Goal: Answer question/provide support: Share knowledge or assist other users

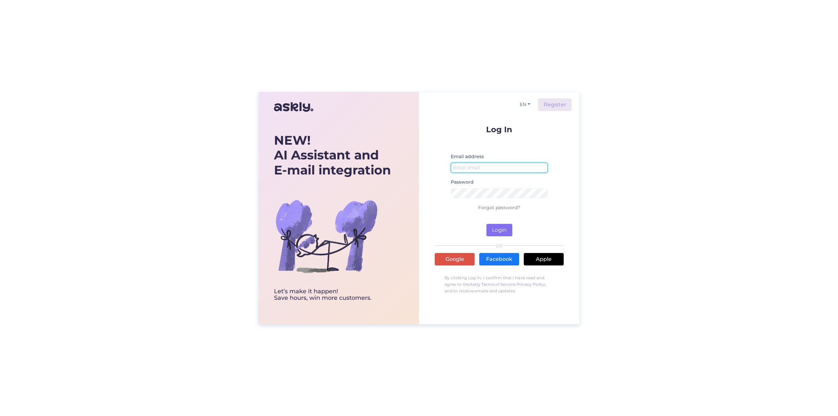
type input "[EMAIL_ADDRESS][DOMAIN_NAME]"
click at [500, 230] on button "Login" at bounding box center [499, 230] width 26 height 12
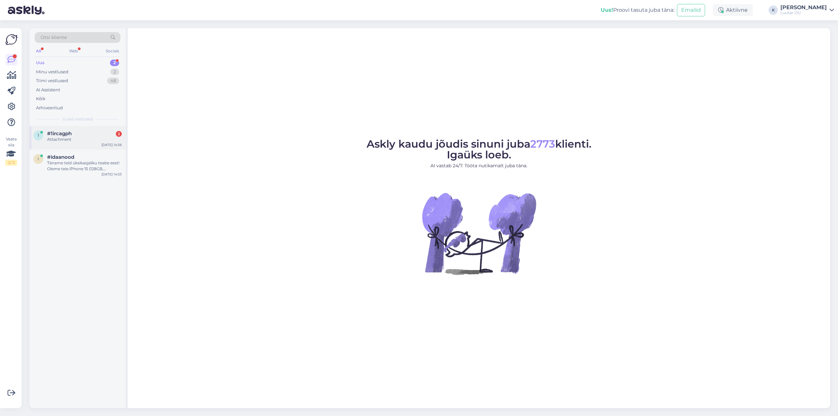
click at [62, 139] on div "Attachment" at bounding box center [84, 139] width 75 height 6
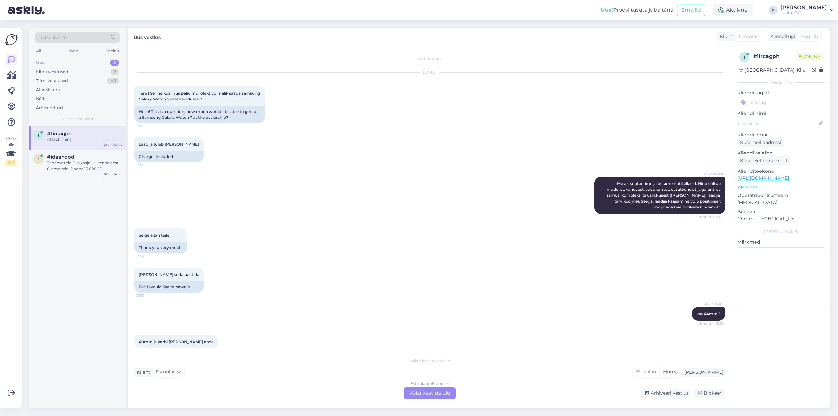
scroll to position [205, 0]
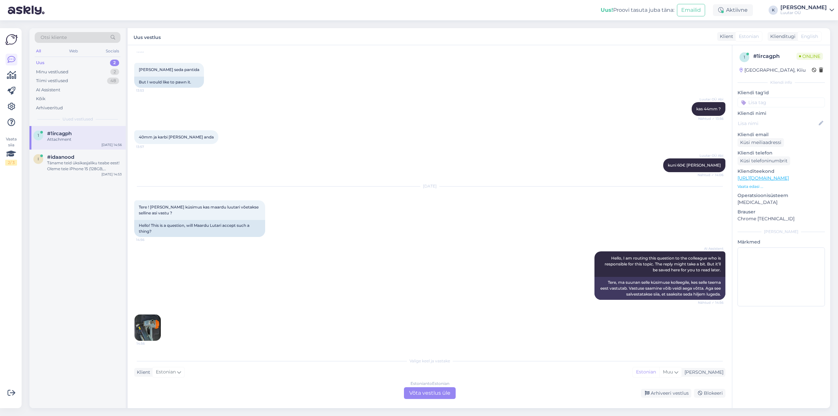
click at [146, 326] on img at bounding box center [148, 328] width 26 height 26
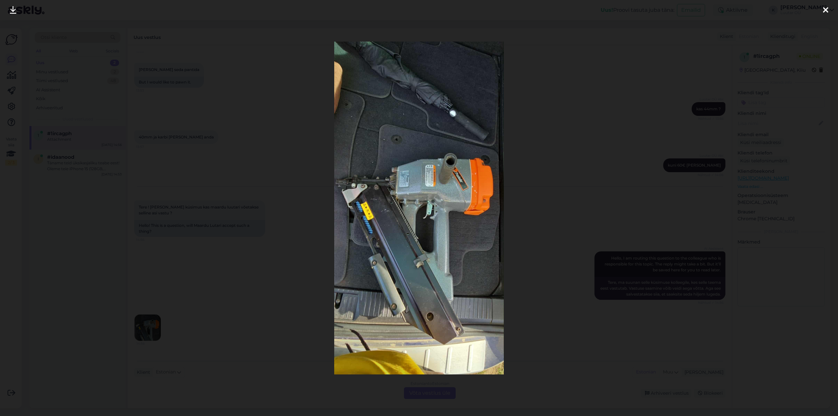
click at [13, 9] on icon at bounding box center [13, 10] width 7 height 9
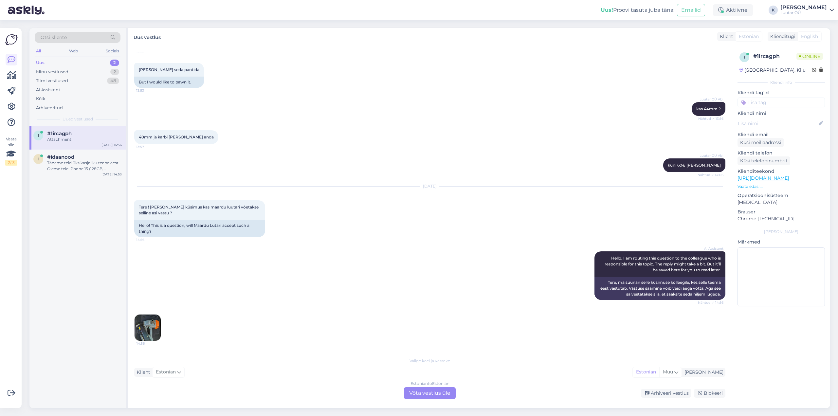
click at [412, 394] on div "Estonian to Estonian Võta vestlus üle" at bounding box center [430, 393] width 52 height 12
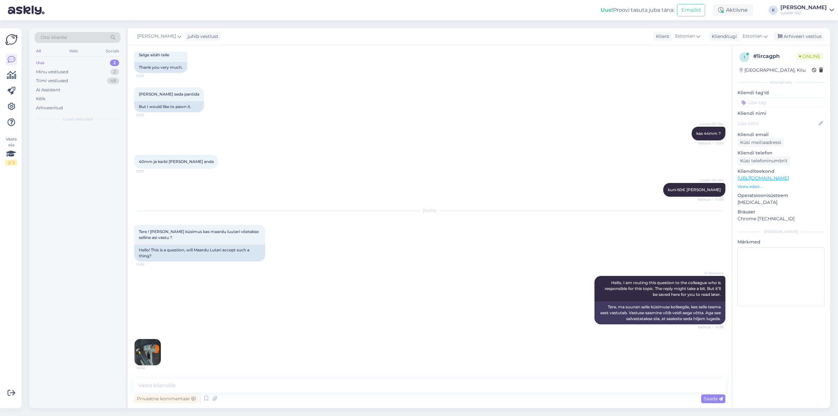
scroll to position [180, 0]
click at [384, 382] on textarea at bounding box center [429, 386] width 591 height 14
type textarea "Tere!"
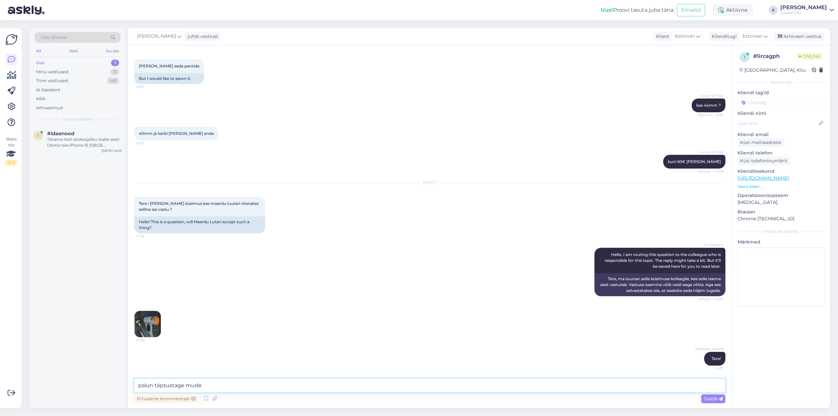
type textarea "palun täpsustage mudel"
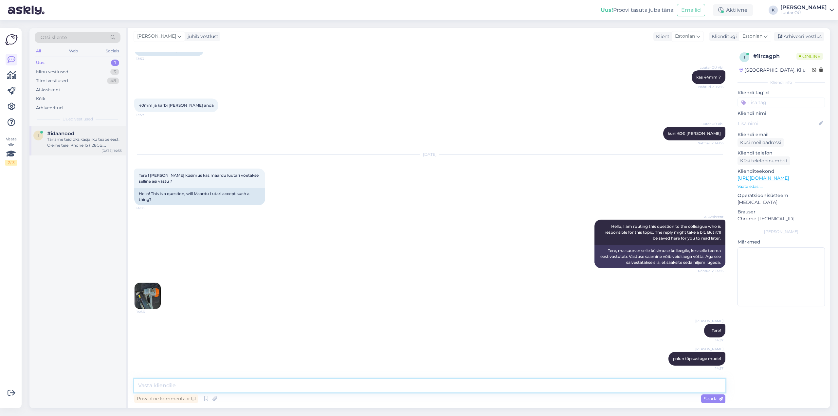
scroll to position [278, 0]
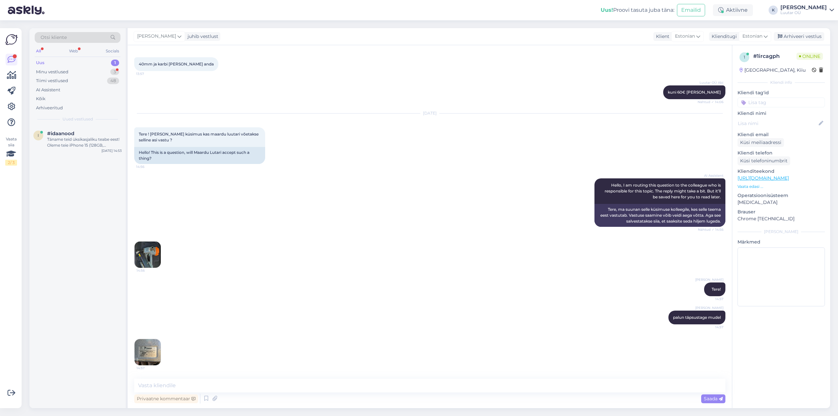
click at [145, 346] on img at bounding box center [148, 352] width 26 height 26
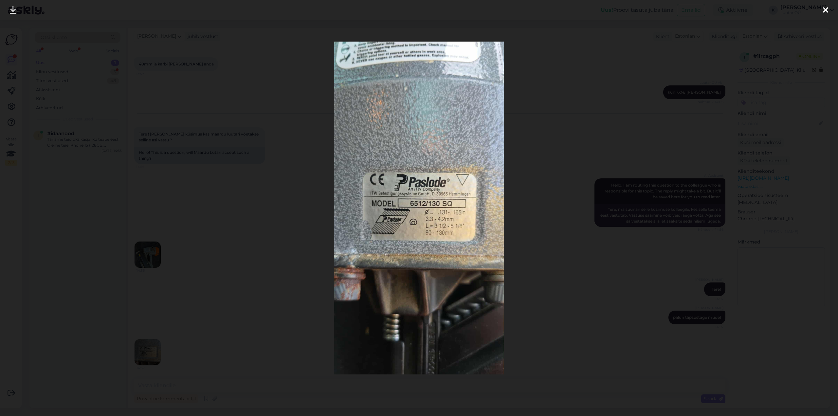
click at [8, 7] on link at bounding box center [13, 10] width 14 height 21
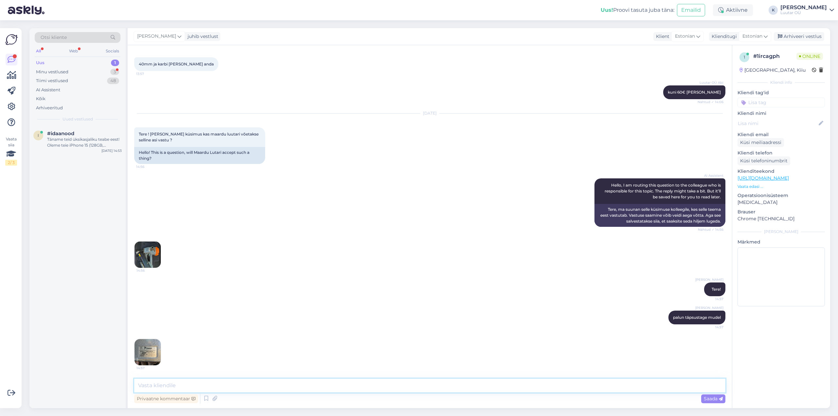
click at [184, 387] on textarea at bounding box center [429, 386] width 591 height 14
type textarea "uurin"
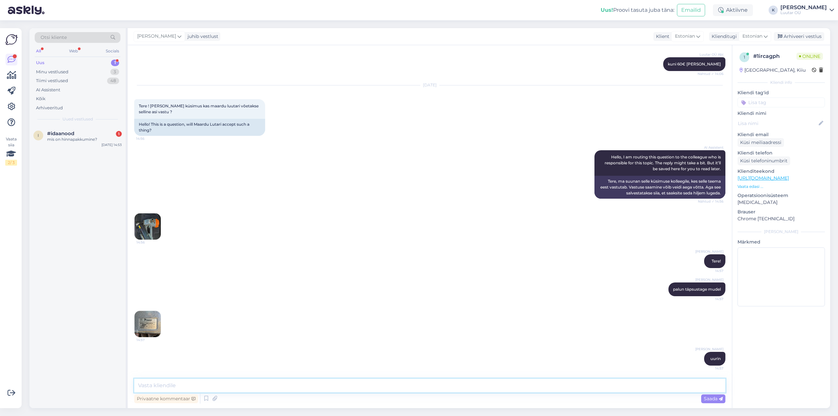
click at [267, 386] on textarea at bounding box center [429, 386] width 591 height 14
type textarea "kahjuks antud toodet vastu ei võeta enam"
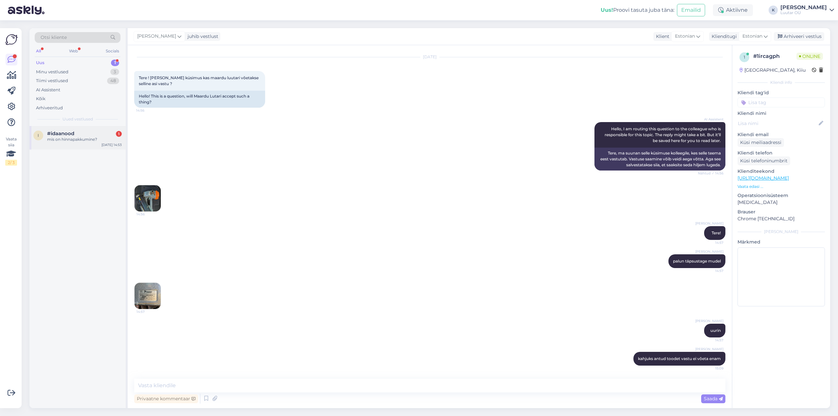
click at [60, 133] on span "#idaanood" at bounding box center [60, 134] width 27 height 6
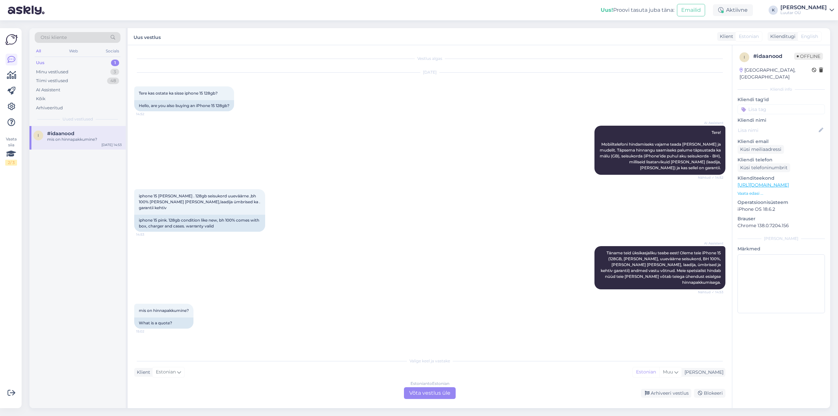
click at [437, 390] on div "Estonian to Estonian Võta vestlus üle" at bounding box center [430, 393] width 52 height 12
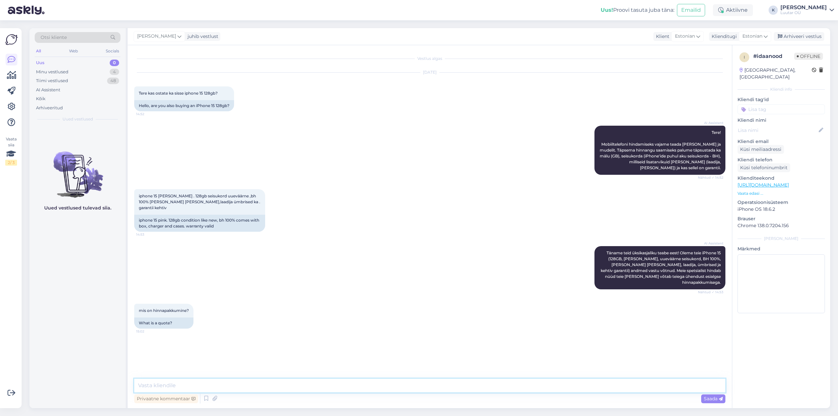
click at [347, 386] on textarea at bounding box center [429, 386] width 591 height 14
type textarea "Tere!"
type textarea "kohe uurin pakkumist"
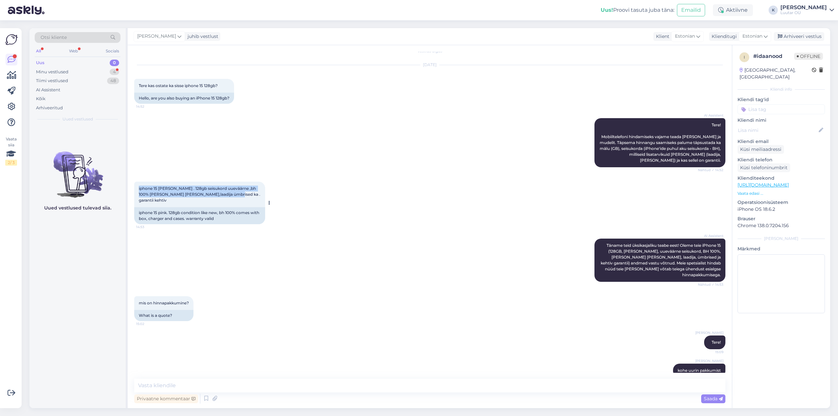
drag, startPoint x: 137, startPoint y: 186, endPoint x: 261, endPoint y: 193, distance: 123.6
click at [261, 193] on div "iphone 15 [PERSON_NAME] . 128gb seisukord uueväärne ,bh 100% [PERSON_NAME] [PER…" at bounding box center [199, 195] width 131 height 26
copy span "iphone 15 [PERSON_NAME] . 128gb seisukord uueväärne ,bh 100% [PERSON_NAME] [PER…"
click at [338, 387] on textarea at bounding box center [429, 386] width 591 height 14
type textarea "saame pakkuda kuni 280€"
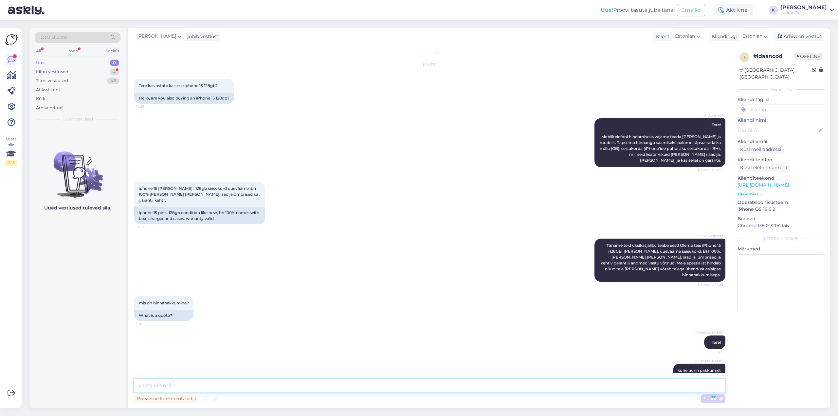
scroll to position [36, 0]
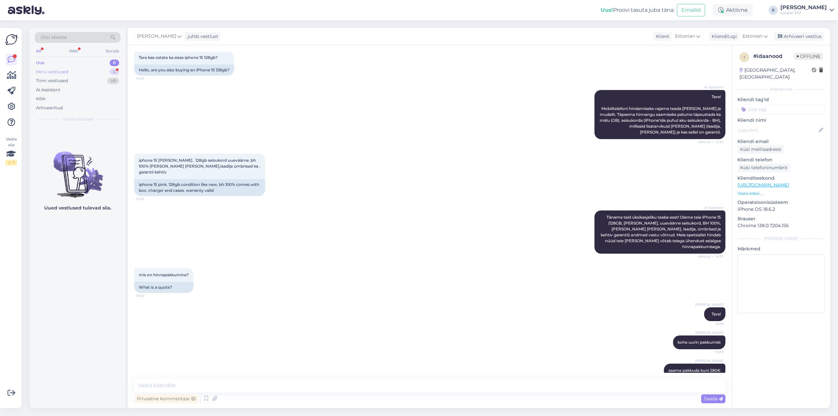
click at [58, 68] on div "Minu vestlused 4" at bounding box center [78, 71] width 86 height 9
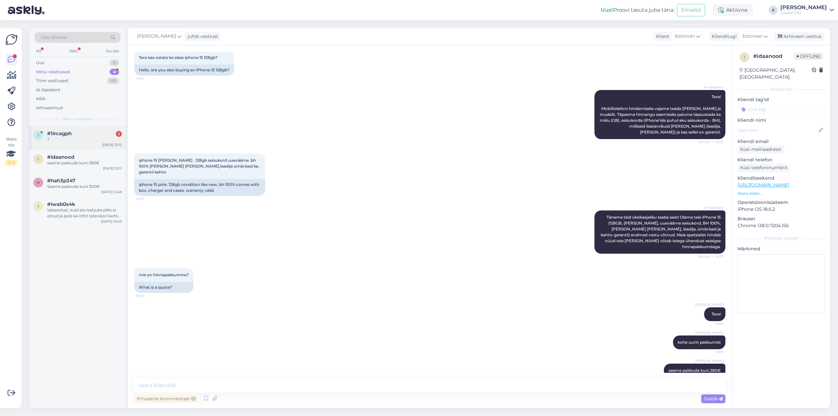
click at [59, 139] on div "?" at bounding box center [84, 139] width 75 height 6
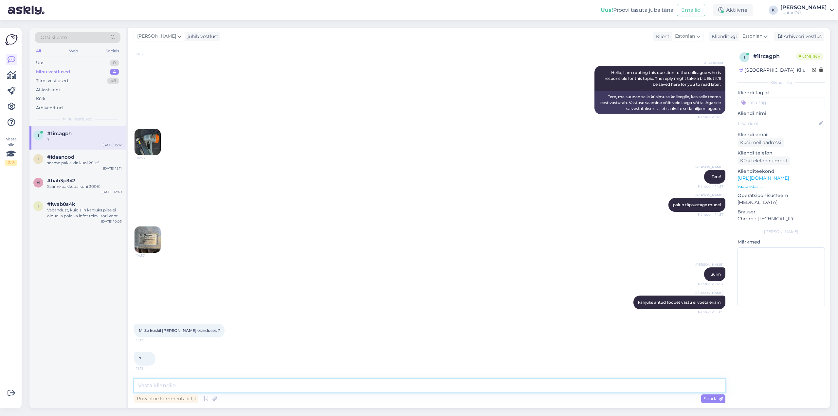
click at [194, 385] on textarea at bounding box center [429, 386] width 591 height 14
type textarea "üldse ei võeta panti ega osteta sisse jah"
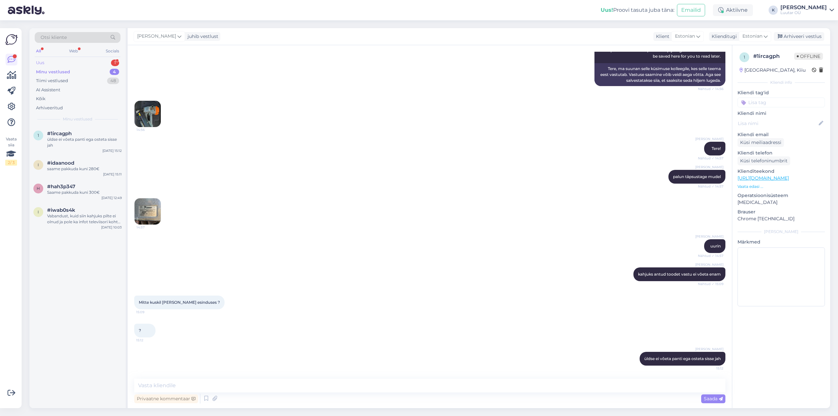
click at [42, 60] on div "Uus" at bounding box center [40, 63] width 8 height 7
click at [85, 141] on div "I am routing this question to the colleague who is responsible for this topic. …" at bounding box center [84, 142] width 75 height 12
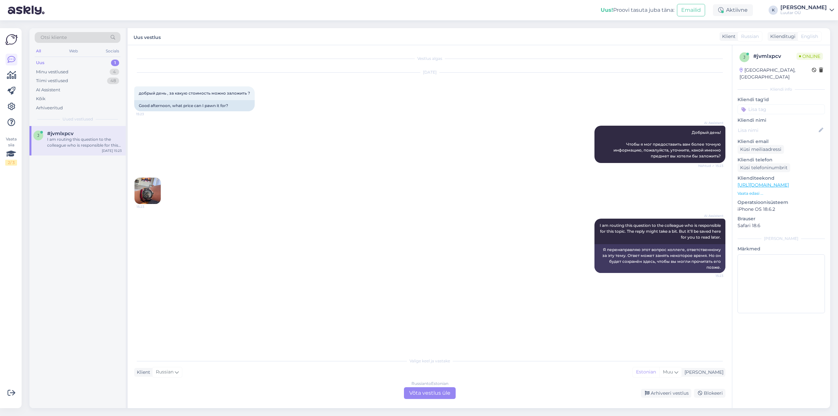
click at [147, 189] on img at bounding box center [148, 191] width 26 height 26
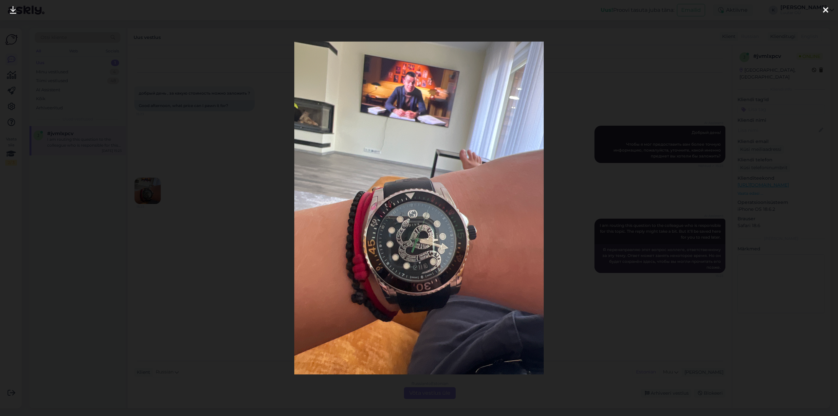
click at [820, 7] on div at bounding box center [825, 10] width 13 height 21
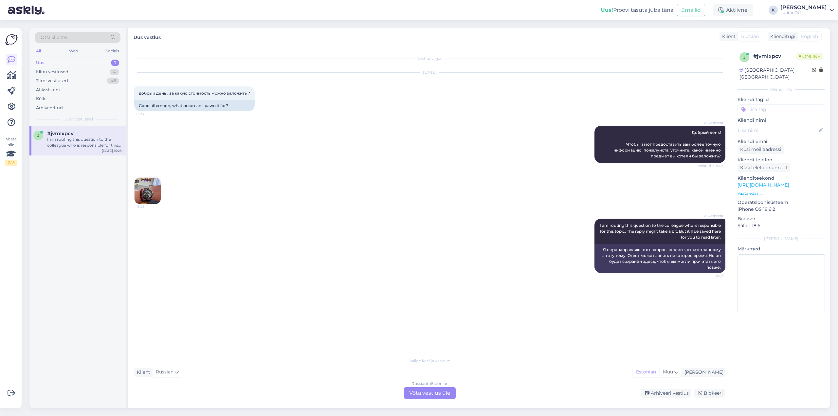
click at [427, 393] on div "Russian to Estonian Võta vestlus üle" at bounding box center [430, 393] width 52 height 12
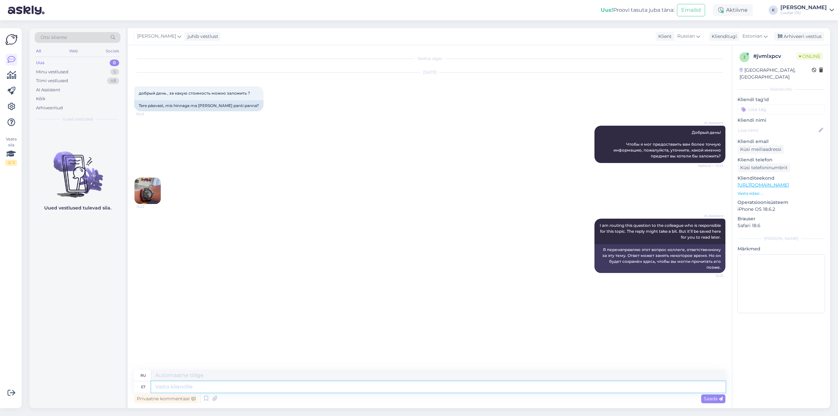
click at [310, 388] on textarea at bounding box center [438, 386] width 574 height 11
type textarea "Tere!"
type textarea "Привет!"
type textarea "Tere! Mis o"
type textarea "Привет! Что?"
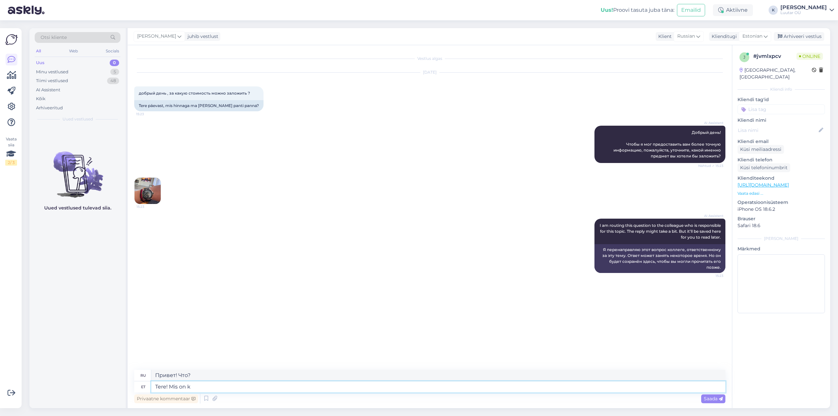
type textarea "Tere! Mis on ke"
type textarea "Привет! Что это?"
type textarea "Tere! Mis on kella"
type textarea "Здравствуйте! Который час?"
type textarea "Tere! Mis on kella täpne mudel?"
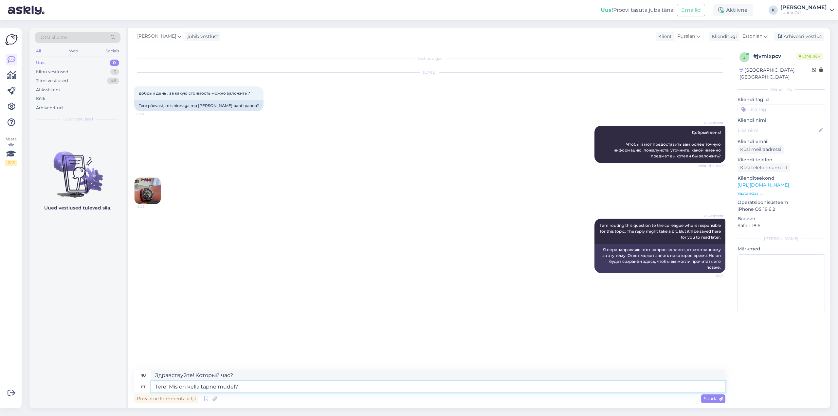
type textarea "Здравствуйте! Какая именно модель часов?"
type textarea "Tere! Mis on kella täpne mudel? Kas k"
type textarea "Здравствуйте! Какая точная модель часов?"
type textarea "Tere! Mis on kella täpne mudel? Kas kellal o"
type textarea "Здравствуйте! Какая точная модель часов? Есть ли у них"
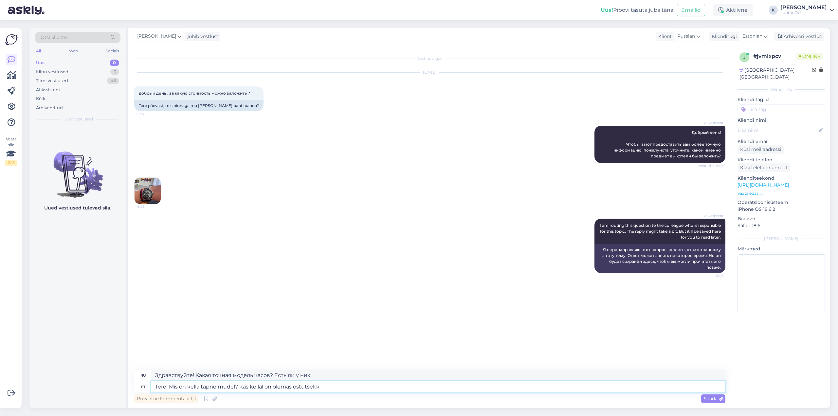
type textarea "Tere! Mis on kella täpne mudel? Kas kellal on olemas ostutšekk/"
type textarea "Здравствуйте! Какая точная модель часов? Есть ли чек о покупке?"
type textarea "Tere! Mis on kella täpne mudel? Kas kellal on olemas ostutšekk/sertifikaat?"
type textarea "Здравствуйте! Какая именно модель часов? Есть ли чек/сертификат о покупке?"
type textarea "Tere! Mis on kella täpne mudel? Kas kellal on olemas ostutšekk/sertifikaat?"
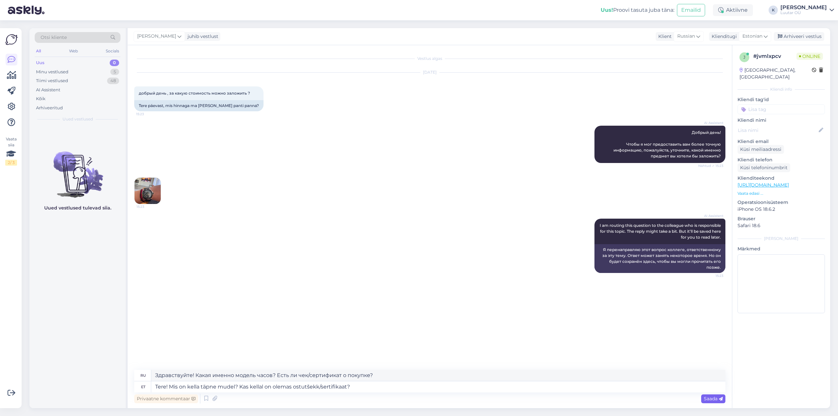
click at [716, 396] on span "Saada" at bounding box center [713, 399] width 19 height 6
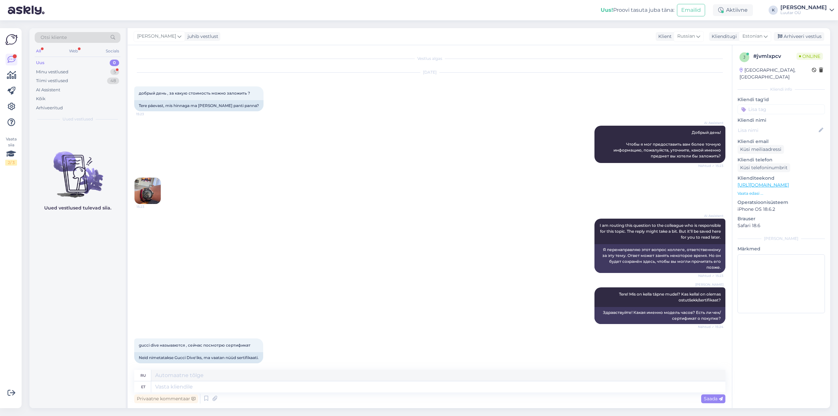
scroll to position [7, 0]
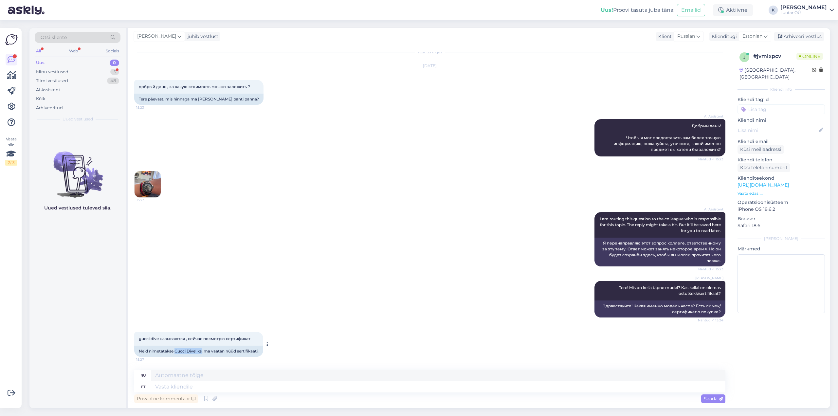
drag, startPoint x: 176, startPoint y: 351, endPoint x: 202, endPoint y: 351, distance: 25.9
click at [202, 351] on div "Neid nimetatakse Gucci Dive'iks, ma vaatan nüüd sertifikaati." at bounding box center [198, 351] width 129 height 11
copy div "Gucci Dive'iks"
click at [222, 388] on textarea at bounding box center [438, 386] width 574 height 11
type textarea "see"
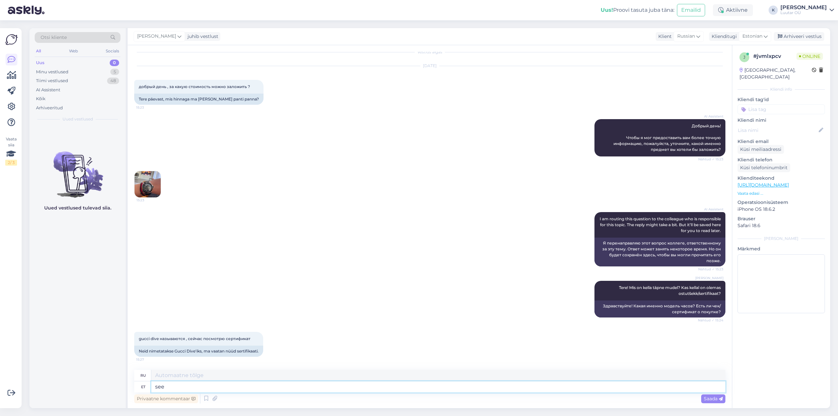
type textarea "этот"
type textarea "see on"
type textarea "Это"
type textarea "see on üks"
type textarea "это один"
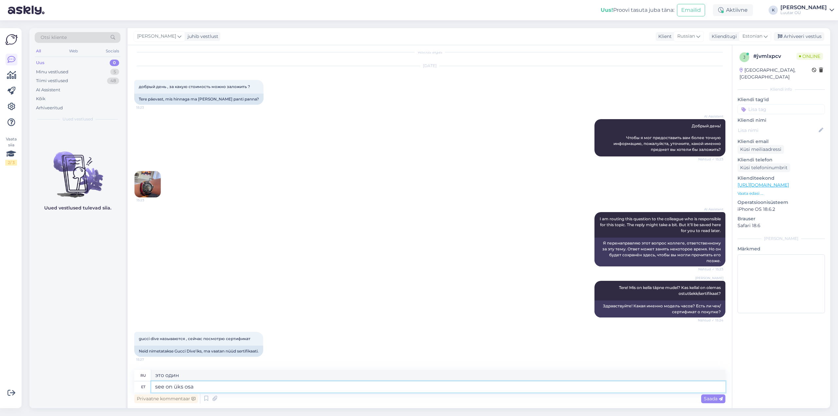
type textarea "see on üks osa"
type textarea "это одна часть"
type textarea "see on üks osa mudelist ag"
type textarea "это одна часть модели"
type textarea "see on üks osa mudelist aga"
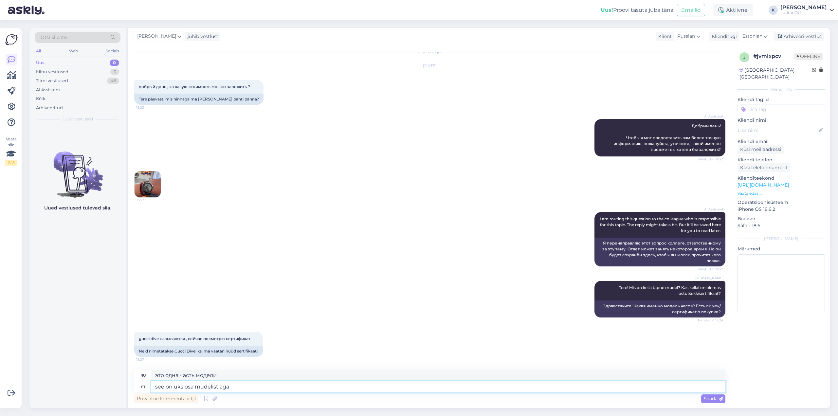
type textarea "это одна часть модели, но"
type textarea "see on üks osa mudelist aga vaja"
type textarea "Это одна часть модели, но она необходима."
type textarea "see on üks osa mudelist aga vaja teada"
type textarea "Это часть модели, но вам нужно знать."
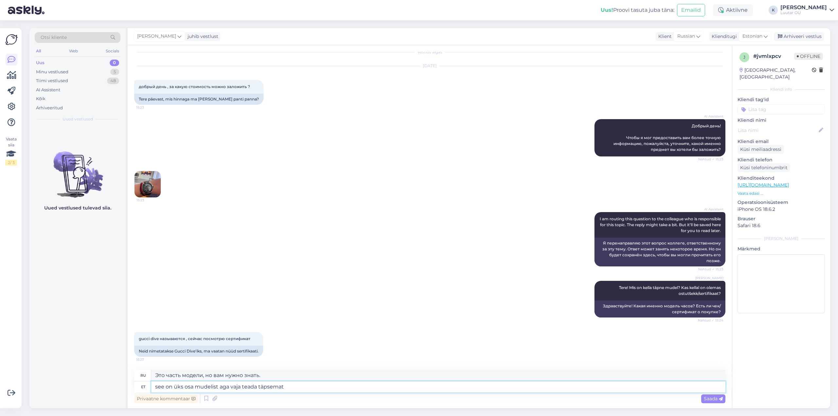
type textarea "see on üks osa mudelist aga vaja teada täpsemat m"
type textarea "Это часть модели, но мне нужно знать больше."
type textarea "see on üks osa mudelist aga vaja teada täpsemat mudelit"
type textarea "Это часть модели, но мне нужно знать точную модель."
type textarea "see on üks osa mudelist aga vaja teada täpsemat mudelit"
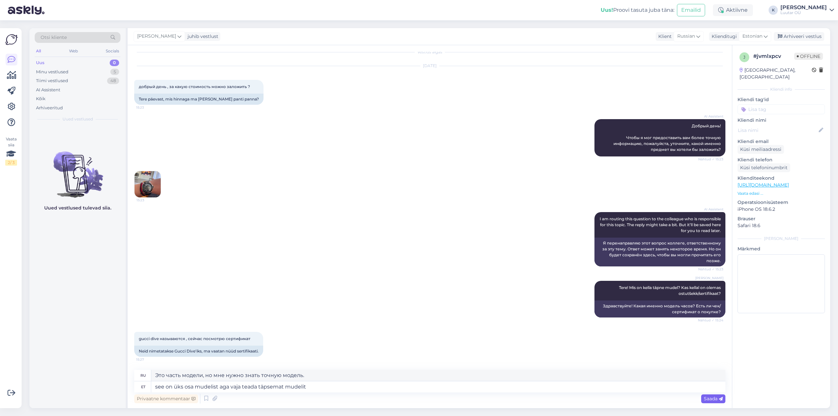
click at [711, 401] on span "Saada" at bounding box center [713, 399] width 19 height 6
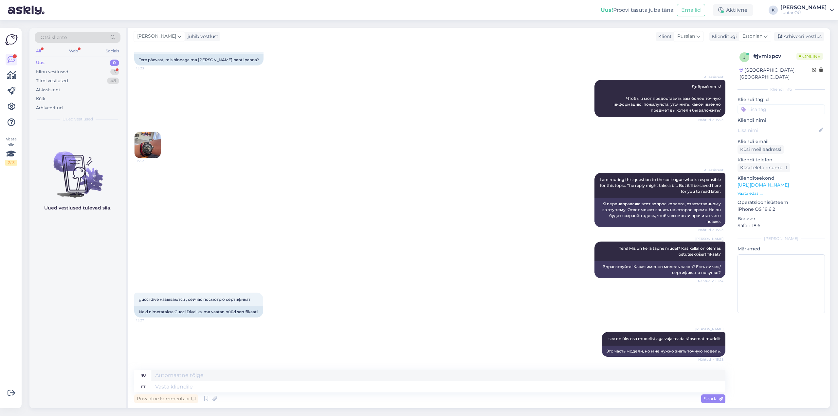
scroll to position [85, 0]
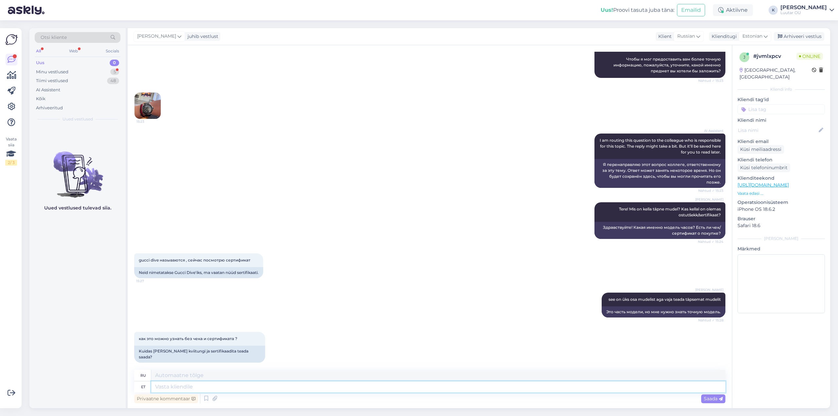
click at [256, 389] on textarea at bounding box center [438, 386] width 574 height 11
type textarea "ma"
type textarea "я"
type textarea "ma ei"
type textarea "Я не"
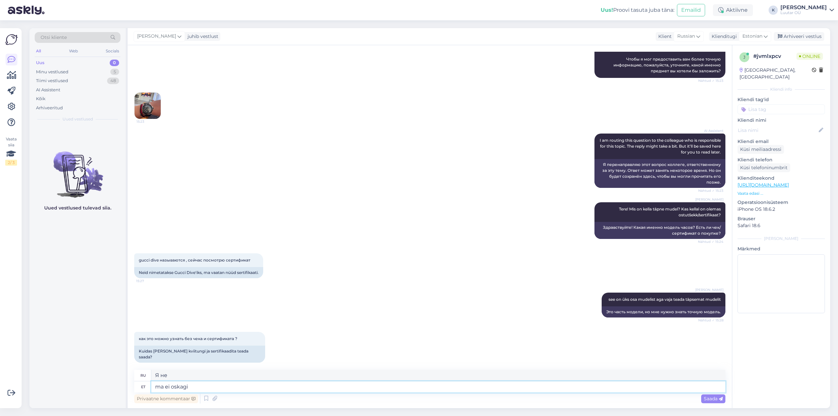
type textarea "ma ei oskagi n"
type textarea "Я не знаю."
type textarea "ma ei oskagi nii"
type textarea "Я не могу этого сделать."
type textarea "ma ei oskagi nii öelda,"
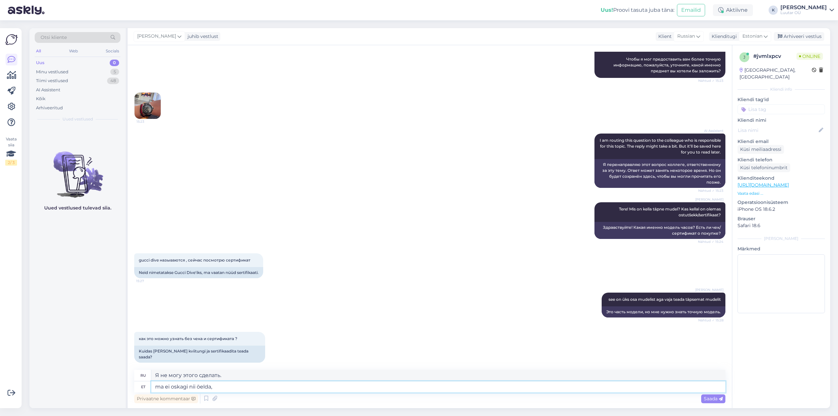
type textarea "Я даже этого не могу сказать."
type textarea "ma ei oskagi nii öelda,"
type textarea "Я даже не могу этого сказать,"
type textarea "ma ei oskagi nii öelda, kus"
type textarea "Я даже не могу сказать где."
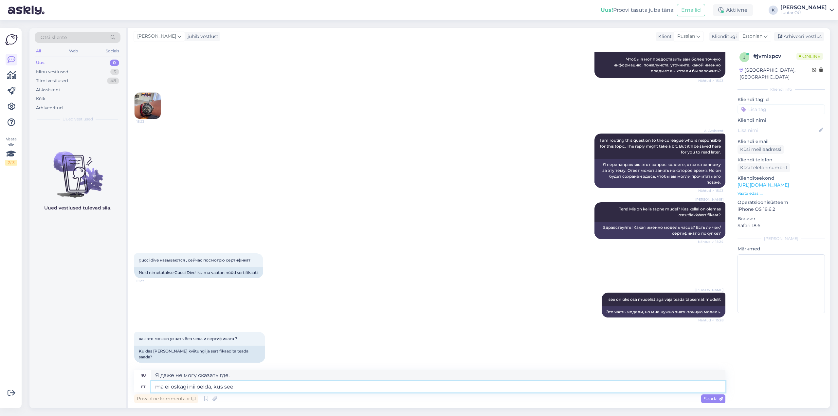
type textarea "ma ei oskagi nii öelda, kus see"
type textarea "Я даже не могу сказать, где он находится."
type textarea "ma ei oskagi nii öelda, kus see [PERSON_NAME]"
type textarea "Я даже не могу сказать, откуда это."
type textarea "ma ei oskagi nii öelda, kus see [PERSON_NAME]"
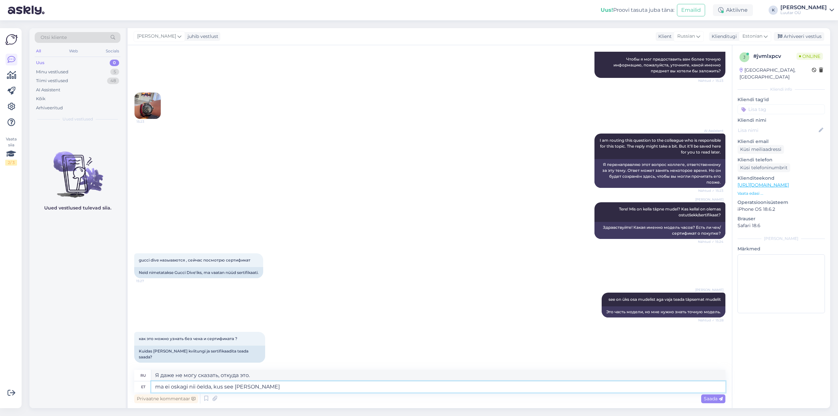
type textarea "Я даже не могу сказать, где это на ваших часах."
type textarea "ma ei oskagi nii öelda, kus see Teie kellal asub, a"
type textarea "Я не могу точно сказать, где это на ваших часах,"
type textarea "ma ei oskagi nii öelda, kus see Teie kellal asub, aga"
type textarea "Я не могу точно сказать, где это на ваших часах, но"
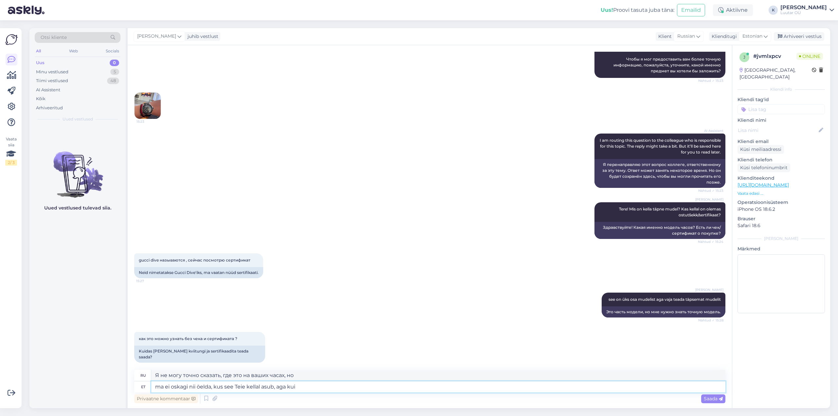
type textarea "ma ei oskagi nii öelda, kus see Teie kellal asub, aga kui o"
type textarea "Я не могу точно сказать, где это на ваших часах, но если"
type textarea "ma ei oskagi nii öelda, kus see [PERSON_NAME] asub, aga kui ostutšekki"
type textarea "Я не могу точно сказать, где это на ваших часах, но если у вас есть чек,"
type textarea "ma ei oskagi nii öelda, kus see Teie kellal asub, aga kui ostutšekki või se"
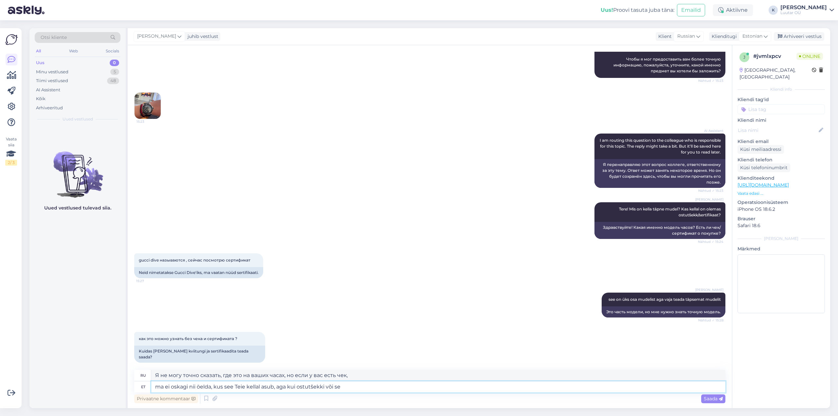
type textarea "Я не могу точно сказать, где это на ваших часах, но если у вас есть чек или"
type textarea "ma ei oskagi nii öelda, kus see Teie kellal asub, aga kui ostutšekki või sertif…"
type textarea "Я не могу точно сказать, где именно на ваших часах он находится, но если у вас …"
type textarea "ma ei oskagi nii öelda, kus see Teie kellal asub, aga kui ostutšekki või sertif…"
type textarea "Я не могу точно сказать, где именно на ваших часах он находится, но если у вас …"
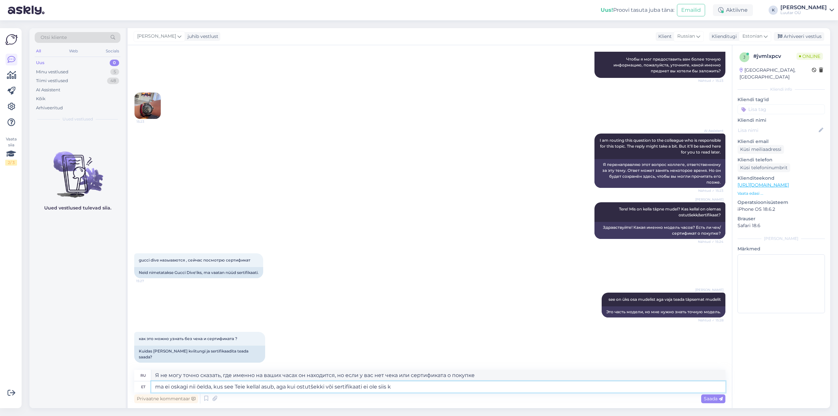
type textarea "ma ei oskagi nii öelda, kus see Teie kellal asub, aga kui ostutšekki või sertif…"
type textarea "Я не могу точно сказать, где именно на ваших часах он находится, но если у вас …"
type textarea "ma ei oskagi nii öelda, kus see Teie kellal asub, aga kui ostutšekki või sertif…"
type textarea "Я не могу точно сказать, где именно на ваших часах он находится, но если у вас …"
type textarea "ma ei oskagi nii öelda, kus see Teie kellal asub, aga kui ostutšekki või sertif…"
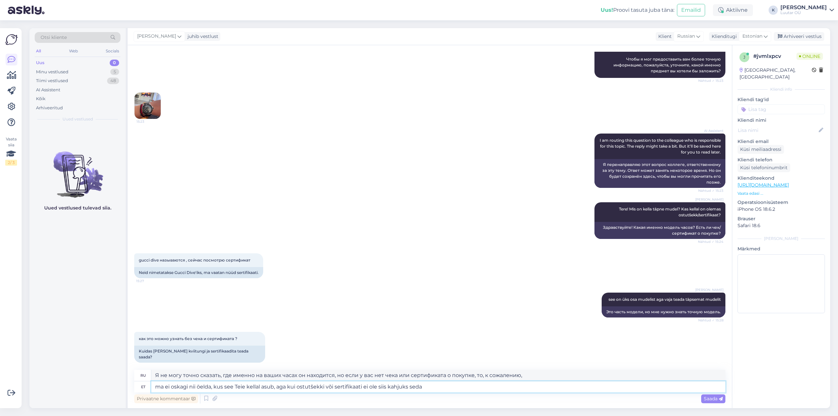
type textarea "Я не могу точно сказать, где именно он находится на ваших часах, но если у вас …"
type textarea "ma ei oskagi nii öelda, kus see Teie kellal asub, aga kui ostutšekki või sertif…"
type textarea "Я не могу точно сказать, где именно он находится на ваших часах, но если у вас …"
type textarea "ma ei oskagi nii öelda, kus see Teie kellal asub, aga kui ostutšekki või sertif…"
type textarea "Я не могу точно сказать, где именно на ваших часах он находится, но если у вас …"
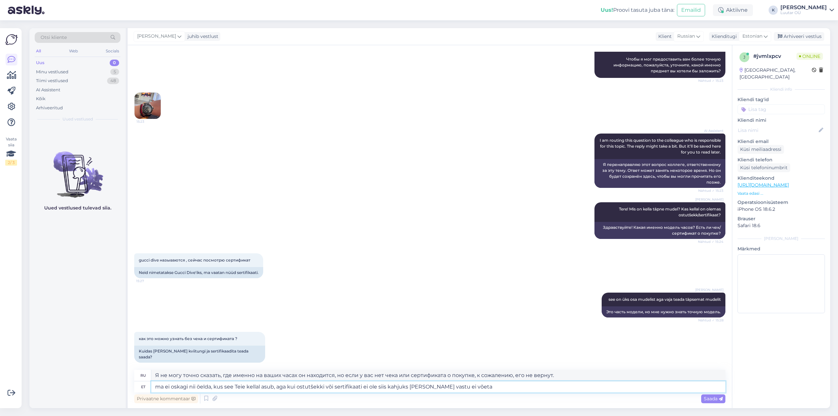
type textarea "ma ei oskagi nii öelda, kus see Teie kellal asub, aga kui ostutšekki või sertif…"
type textarea "Я не могу точно сказать, где именно на ваших часах он находится, но если у вас …"
type textarea "ma ei oskagi nii öelda, kus see Teie kellal asub, aga kui ostutšekki või sertif…"
type textarea "Я не могу точно сказать, где именно на ваших часах он находится, но если у вас …"
type textarea "ma ei oskagi nii öelda, kus see Teie kellal asub, aga kui ostutšekki või sertif…"
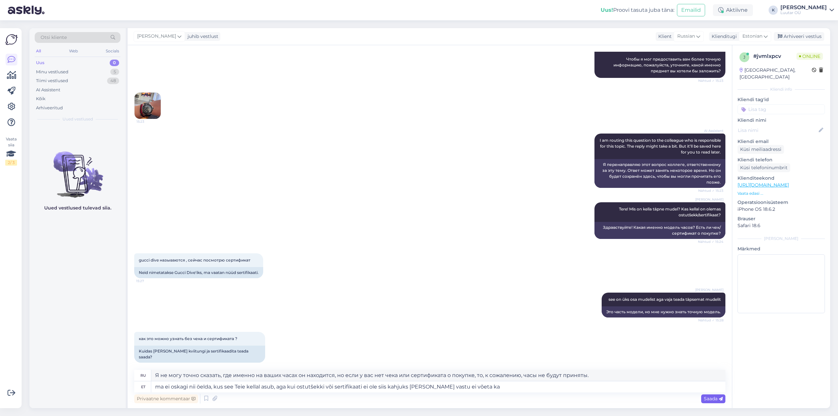
drag, startPoint x: 715, startPoint y: 401, endPoint x: 653, endPoint y: 375, distance: 66.9
click at [715, 401] on span "Saada" at bounding box center [713, 399] width 19 height 6
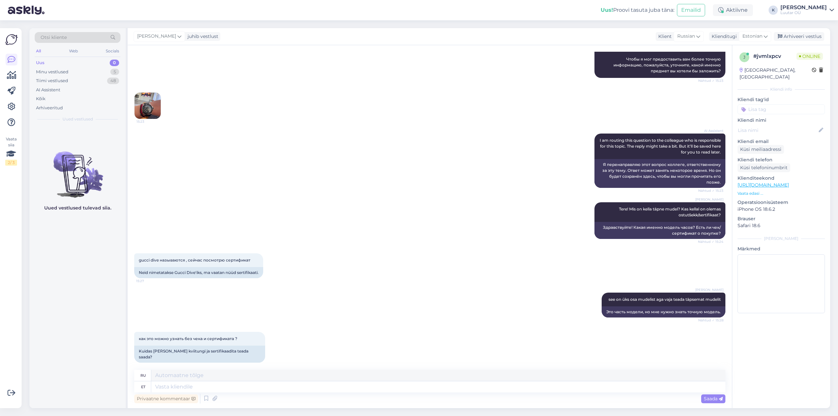
scroll to position [148, 0]
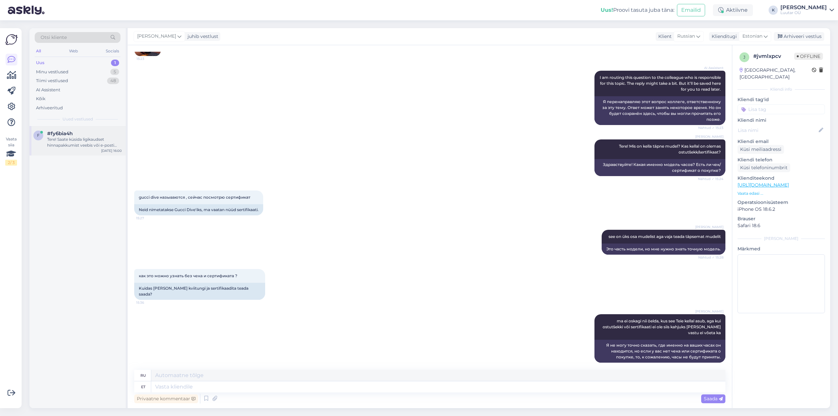
click at [60, 144] on div "Tere! Saate küsida ligikaudset hinnapakkumist veebis või e-posti [PERSON_NAME].…" at bounding box center [84, 142] width 75 height 12
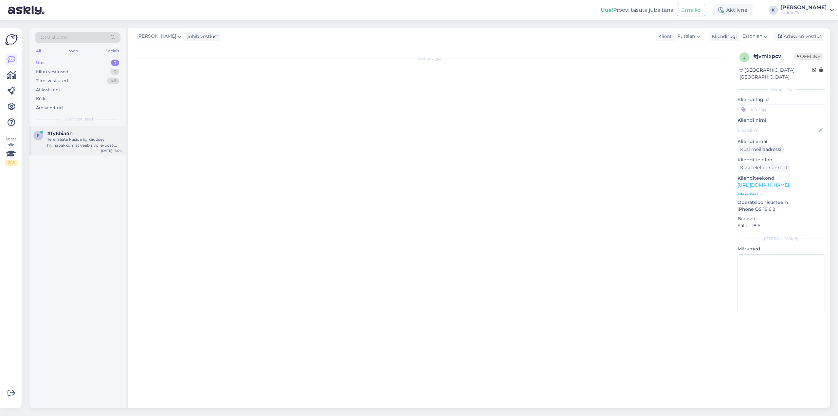
scroll to position [0, 0]
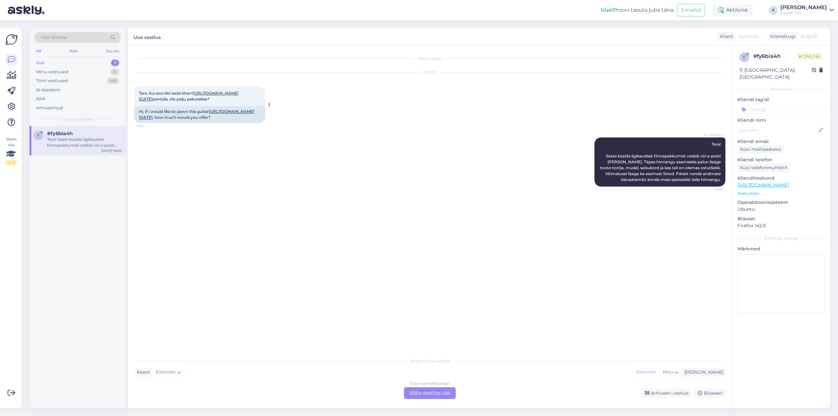
click at [196, 99] on link "[URL][DOMAIN_NAME][DATE]" at bounding box center [189, 96] width 100 height 11
click at [430, 394] on div "Estonian to Estonian Võta vestlus üle" at bounding box center [430, 393] width 52 height 12
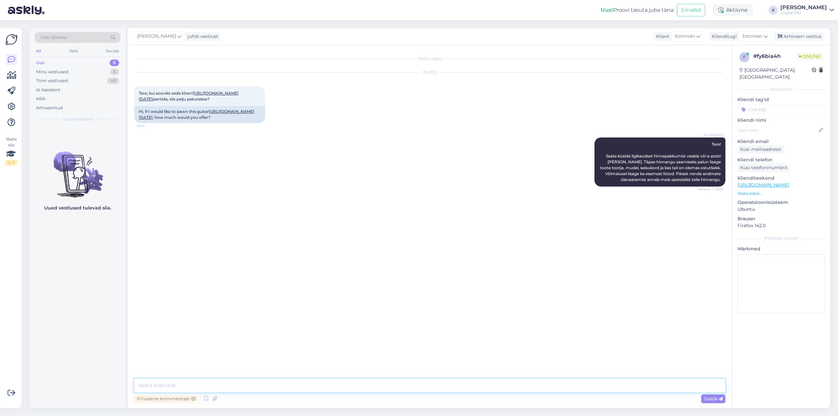
click at [408, 383] on textarea at bounding box center [429, 386] width 591 height 14
type textarea "Tere!"
type textarea "Saame pakkuda kuni 180€"
type textarea "Hästi ;)"
click at [718, 398] on span "Saada" at bounding box center [713, 399] width 19 height 6
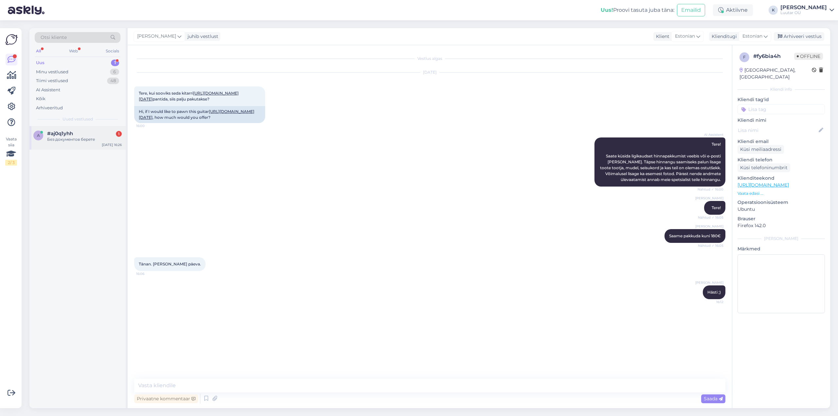
click at [64, 138] on div "Без документов берете" at bounding box center [84, 139] width 75 height 6
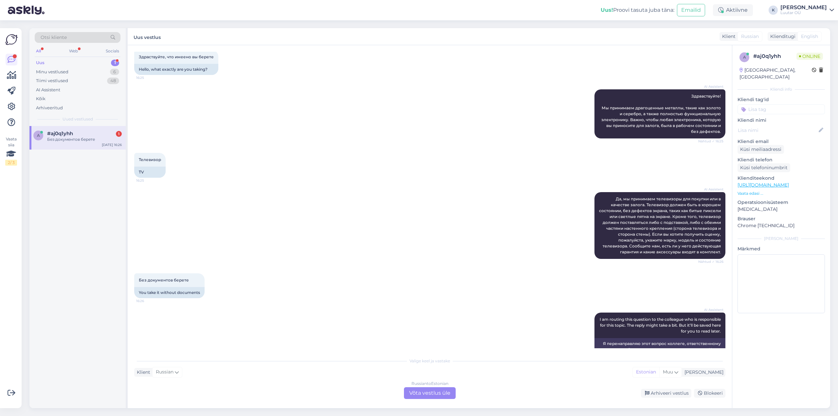
scroll to position [62, 0]
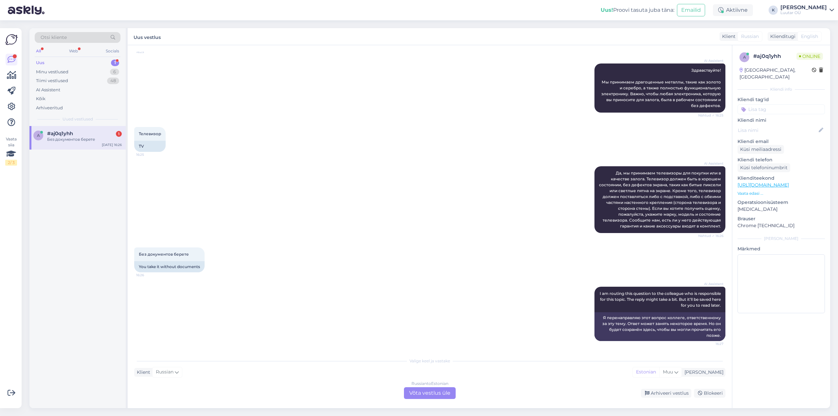
click at [434, 393] on div "Russian to Estonian Võta vestlus üle" at bounding box center [430, 393] width 52 height 12
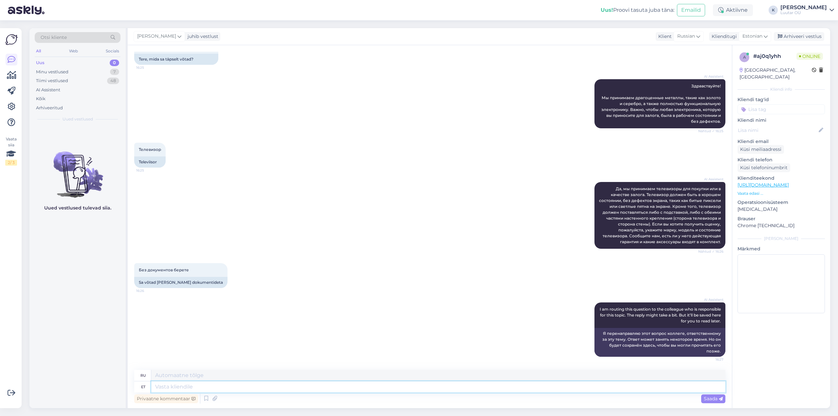
click at [198, 386] on textarea at bounding box center [438, 386] width 574 height 11
type textarea "Tervist!"
type textarea "Ваше здоровье!"
type textarea "Tervist!"
click at [712, 399] on span "Saada" at bounding box center [713, 399] width 19 height 6
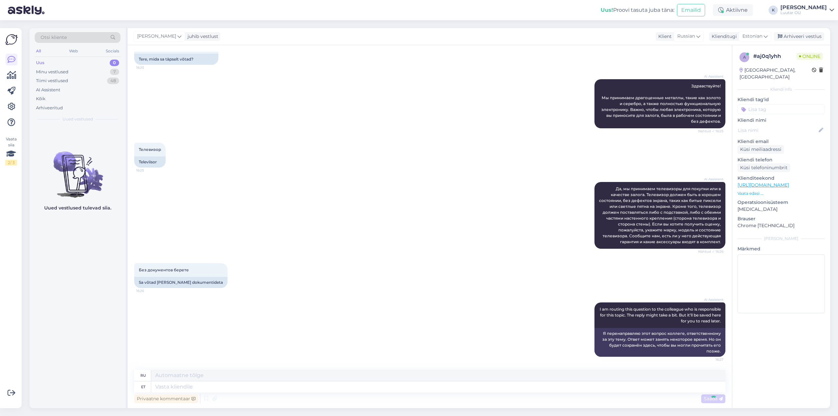
scroll to position [86, 0]
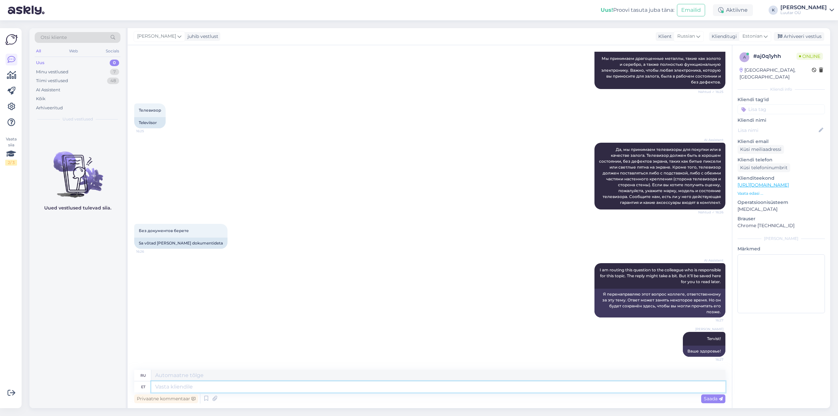
click at [309, 387] on textarea at bounding box center [438, 386] width 574 height 11
type textarea "sõltub"
type textarea "зависит от"
type textarea "sõltub televiisorist"
type textarea "зависит от телевизора"
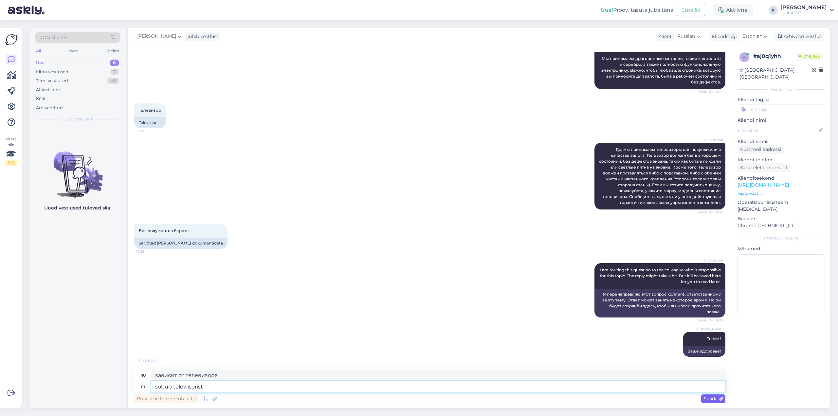
type textarea "sõltub televiisorist"
drag, startPoint x: 715, startPoint y: 397, endPoint x: 662, endPoint y: 402, distance: 53.2
click at [715, 397] on span "Saada" at bounding box center [713, 399] width 19 height 6
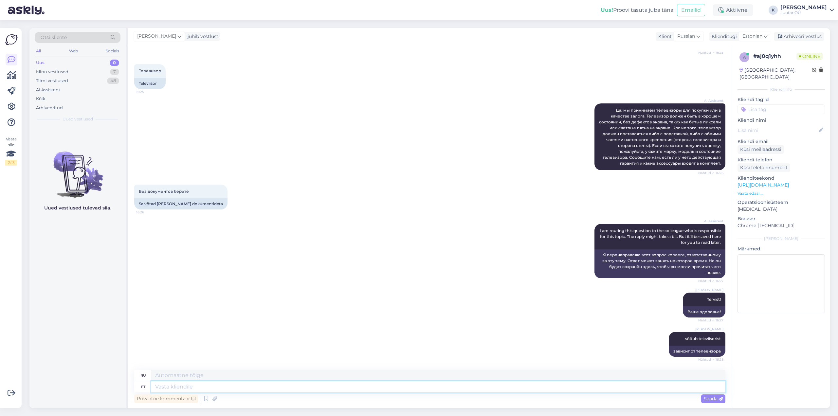
click at [425, 390] on textarea at bounding box center [438, 386] width 574 height 11
type textarea "ostutšekki e"
type textarea "чек о покупке"
type textarea "ostutšekki ei p"
type textarea "нет чека о покупке"
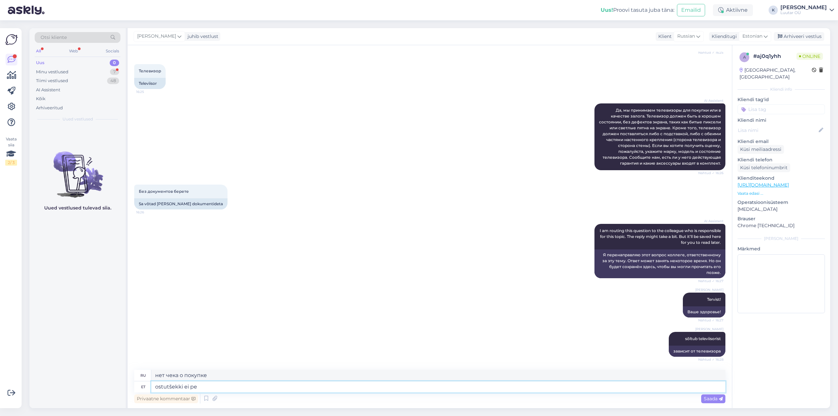
scroll to position [164, 0]
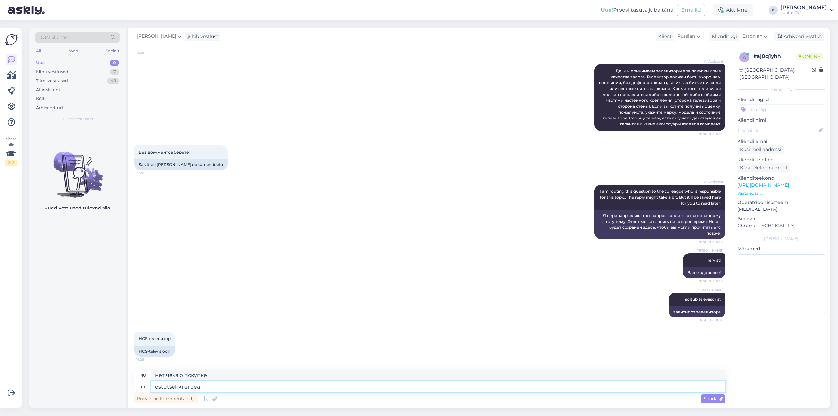
type textarea "ostutšekki ei pea k"
type textarea "чек о покупке не требуется"
type textarea "ostutšekki ei pea kaasas"
type textarea "Вам не нужно приносить квитанцию."
type textarea "ostutšekki ei pea kaasas olema"
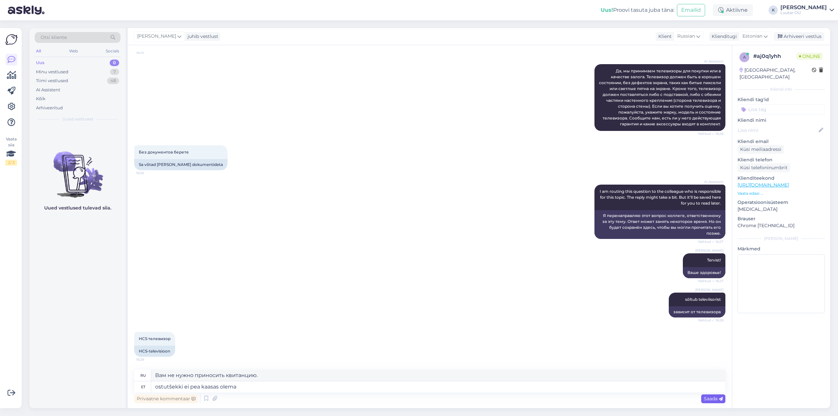
click at [719, 402] on div "Saada" at bounding box center [713, 398] width 24 height 9
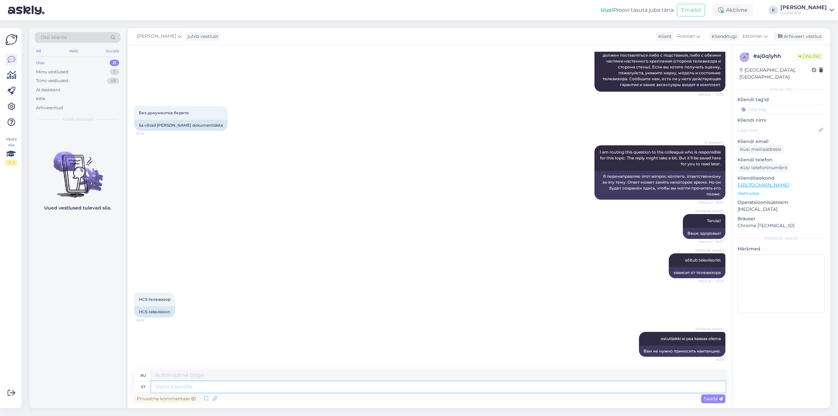
click at [178, 389] on textarea at bounding box center [438, 386] width 574 height 11
type textarea "mudel p"
type textarea "модель"
type textarea "mudel palun t"
type textarea "модель пожалуйста"
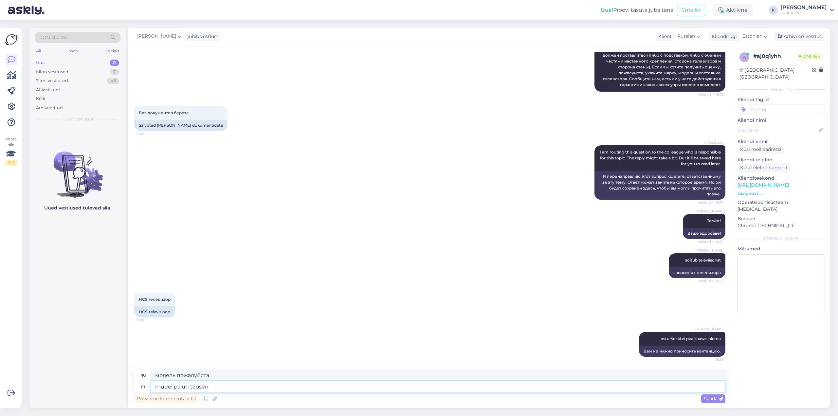
type textarea "mudel palun täpse"
type textarea "точную модель пожалуйста"
type textarea "mudel palun täpsemalöt"
type textarea "модель пожалуйста укажите"
type textarea "mudel palun täpsemalt"
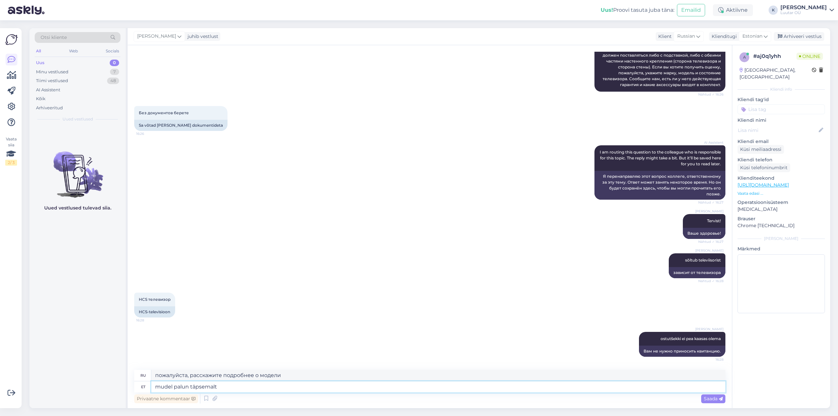
type textarea "модель, пожалуйста, будьте более конкретны"
type textarea "mudel palun täpsemalt"
click at [715, 401] on span "Saada" at bounding box center [713, 399] width 19 height 6
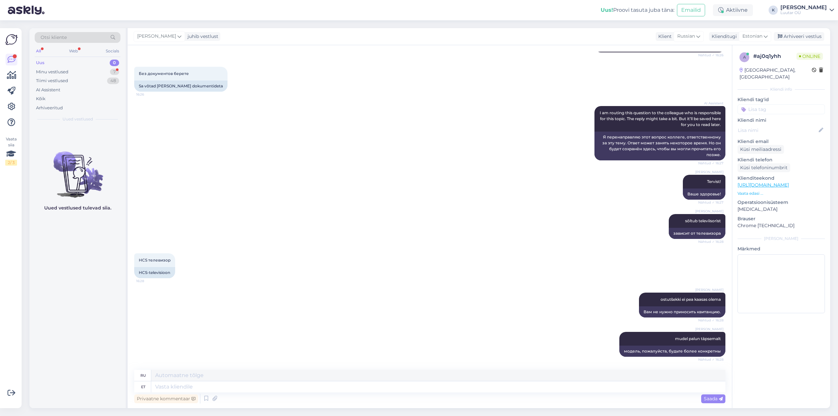
scroll to position [282, 0]
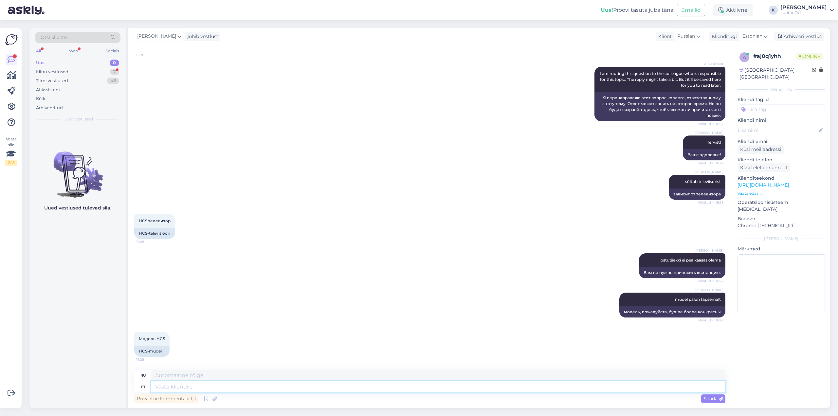
click at [203, 387] on textarea at bounding box center [438, 386] width 574 height 11
type textarea "see"
type textarea "этот"
type textarea "see on t"
type textarea "Это"
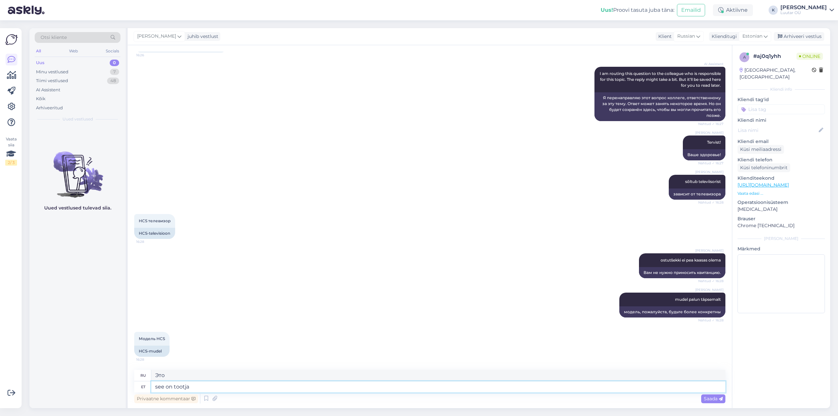
type textarea "see on tootja"
type textarea "это производитель"
type textarea "see on tootja mitte"
type textarea "это не производитель"
type textarea "see on tootja mitte mudel"
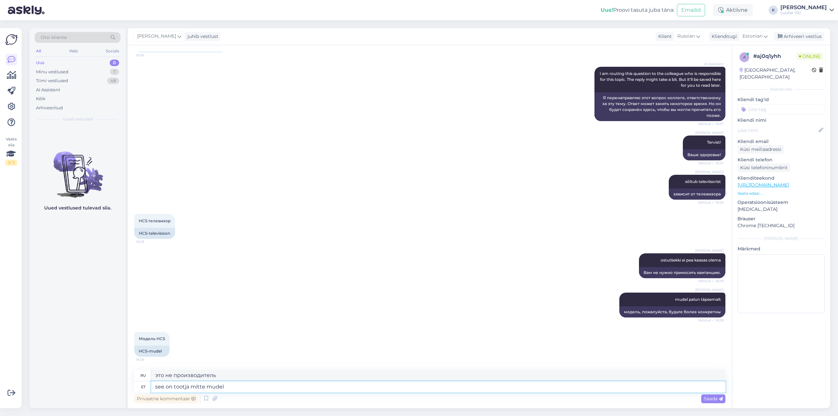
type textarea "это производитель, а не модель"
type textarea "see on tootja mitte mudel"
click at [712, 398] on span "Saada" at bounding box center [713, 399] width 19 height 6
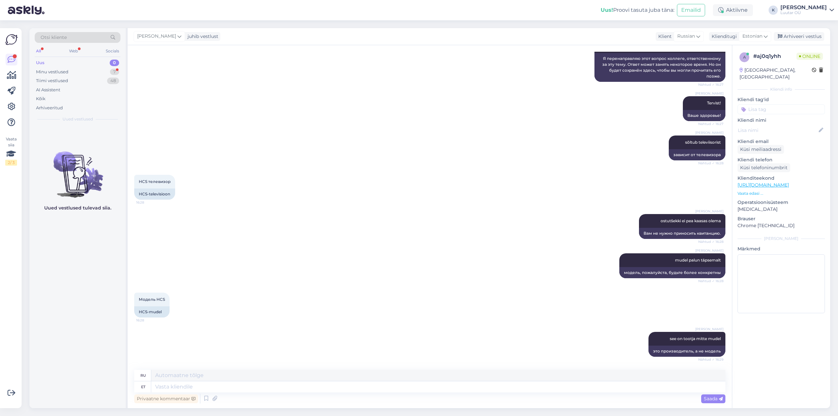
scroll to position [361, 0]
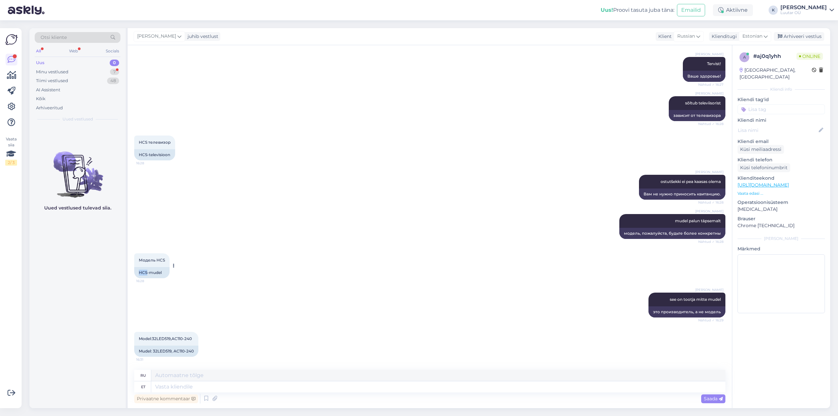
drag, startPoint x: 139, startPoint y: 271, endPoint x: 147, endPoint y: 272, distance: 7.6
click at [147, 272] on div "HCS-mudel" at bounding box center [151, 272] width 35 height 11
copy div "HCS"
drag, startPoint x: 154, startPoint y: 351, endPoint x: 196, endPoint y: 351, distance: 41.9
click at [196, 351] on div "Mudel: 32LED519, AC110-240" at bounding box center [166, 351] width 64 height 11
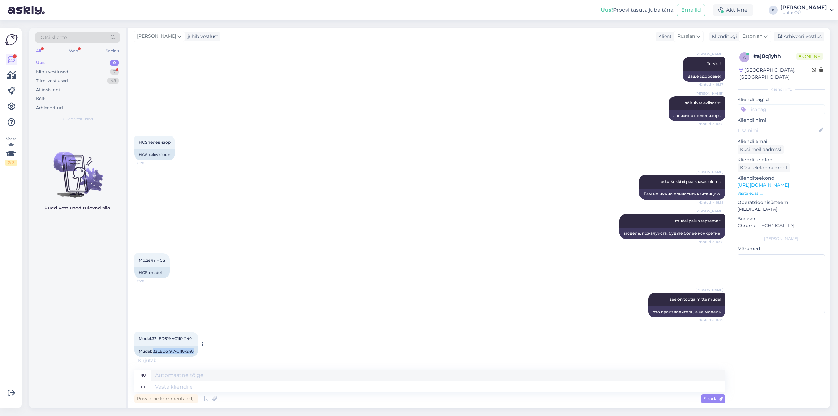
copy div "32LED519, AC110-240"
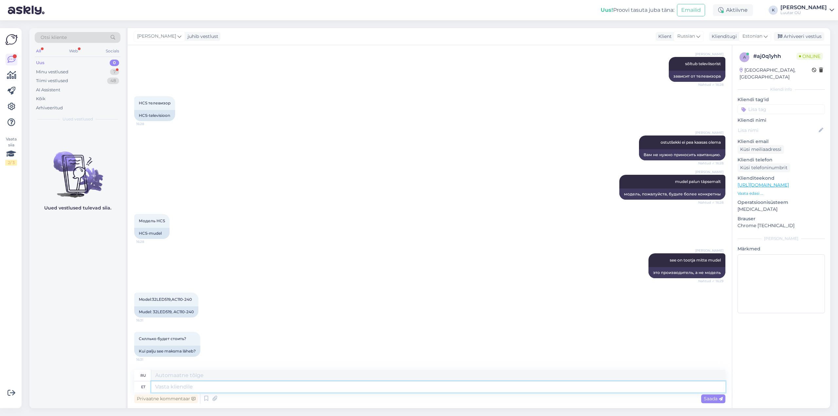
click at [182, 389] on textarea at bounding box center [438, 386] width 574 height 11
type textarea "aitäh,"
type textarea "Спасибо,"
type textarea "aitäh, kohe u"
type textarea "спасибо, прямо сейчас"
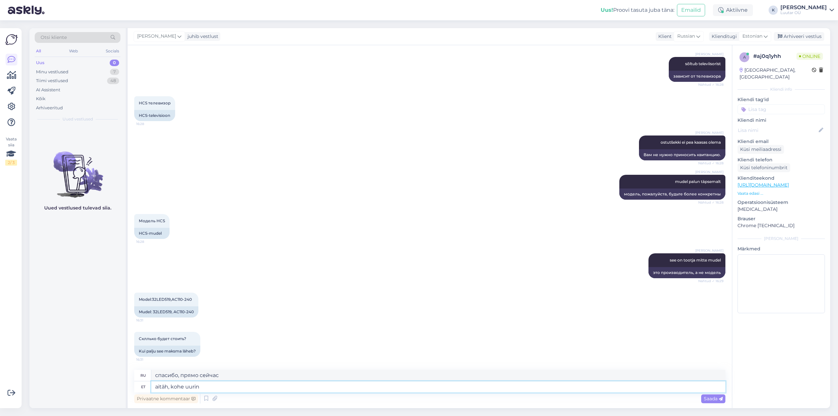
type textarea "aitäh, kohe uurin s"
type textarea "Спасибо, я сейчас проверю."
type textarea "aitäh, kohe uurin selle"
type textarea "Спасибо, я сейчас же этим займусь."
type textarea "aitäh, kohe uurin selle kohta"
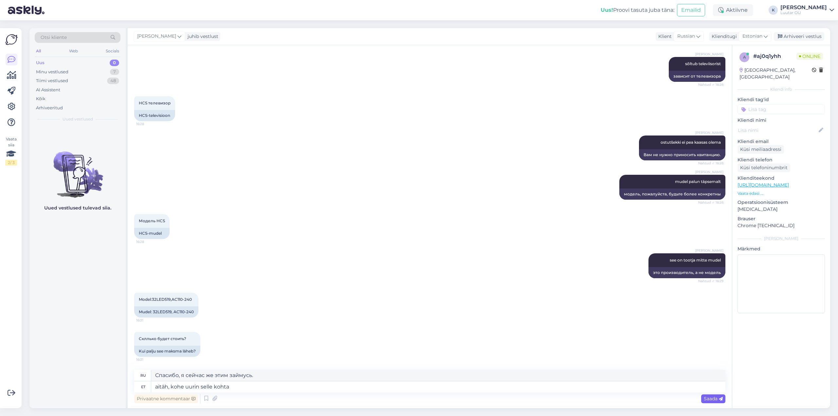
click at [711, 403] on div "Privaatne kommentaar Saada" at bounding box center [429, 398] width 591 height 12
click at [714, 396] on span "Saada" at bounding box center [713, 399] width 19 height 6
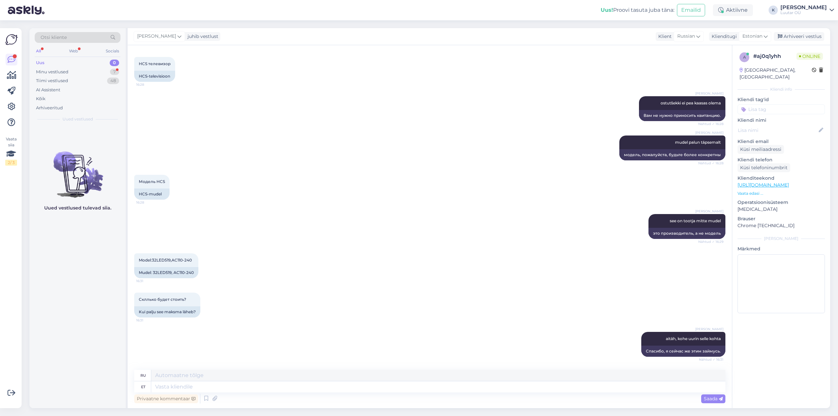
scroll to position [479, 0]
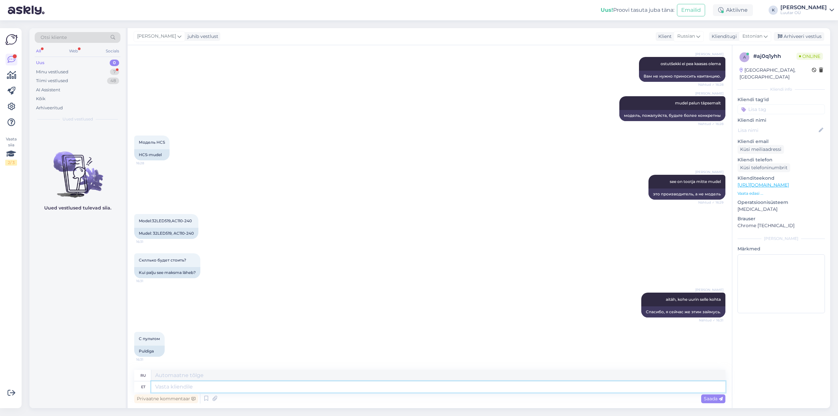
click at [187, 386] on textarea at bounding box center [438, 386] width 574 height 11
type textarea "[PERSON_NAME]"
type textarea "Если"
type textarea "Kui on v"
type textarea "Если есть"
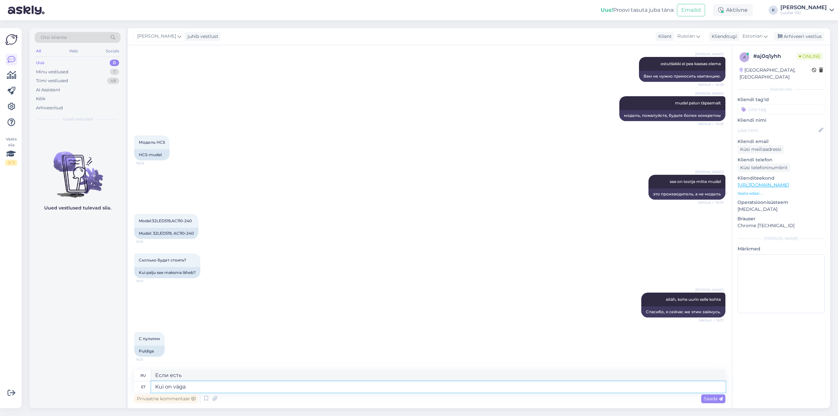
type textarea "Kui on väga"
type textarea "Если это очень"
type textarea "Kui on väga korralik si"
type textarea "Если это очень хорошо"
type textarea "Kui on väga korralik siis"
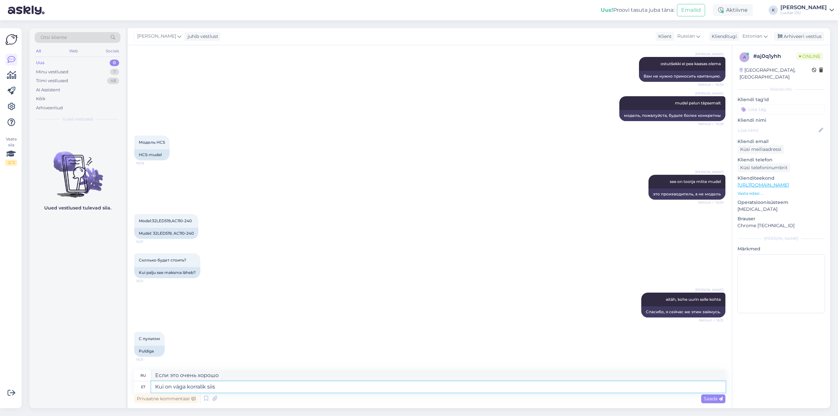
type textarea "Если это очень хорошо, то"
type textarea "Kui on väga korralik siis ainult v"
type textarea "Если это очень хорошо, то только"
type textarea "Kui on väga korralik siis ainult võtame j"
type textarea "Если он действительно хорош, мы его просто возьмем."
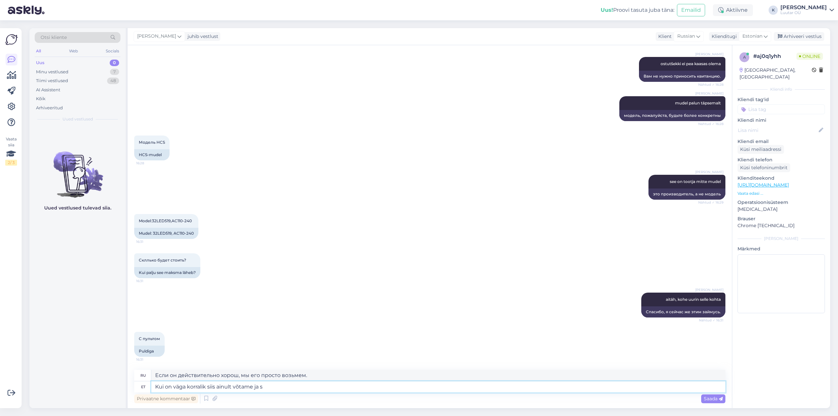
type textarea "Kui on väga korralik siis ainult võtame ja sa"
type textarea "Если это действительно хорошо, мы просто возьмем это и"
type textarea "Kui on väga korralik siis ainult võtame [PERSON_NAME] p"
type textarea "Если оно действительно хорошее, мы просто возьмем и купим."
type textarea "Kui on väga korralik siis ainult võtame [PERSON_NAME] pakkuda k"
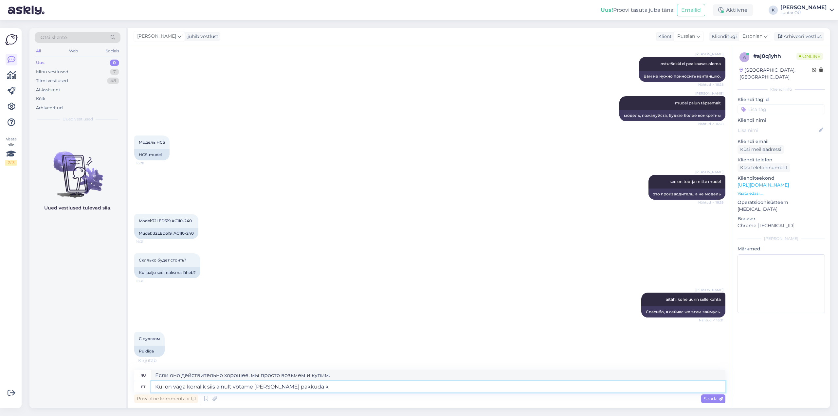
type textarea "Если оно действительно хорошее, мы просто возьмем его и предложим."
type textarea "Kui on väga korralik siis ainult võtame [PERSON_NAME] pakkuda kuni"
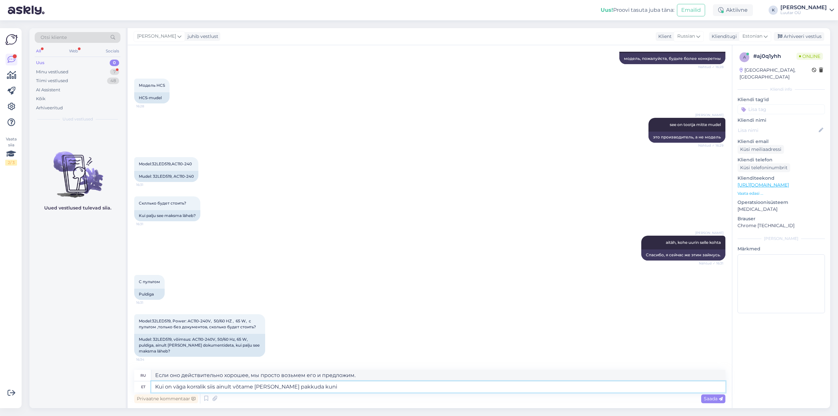
type textarea "Если он в очень хорошем состоянии, мы его только возьмем и можем предложить до"
type textarea "Kui on väga korralik siis ainult võtame [PERSON_NAME] pakkuda kuni 20€."
type textarea "Если он в очень хорошем состоянии, мы его только примем и можем предложить до 2…"
type textarea "Kui on väga korralik siis ainult võtame [PERSON_NAME] pakkuda kuni 20€. Kui t"
type textarea "Если он в очень хорошем состоянии, мы его только возьмём и можем предложить до …"
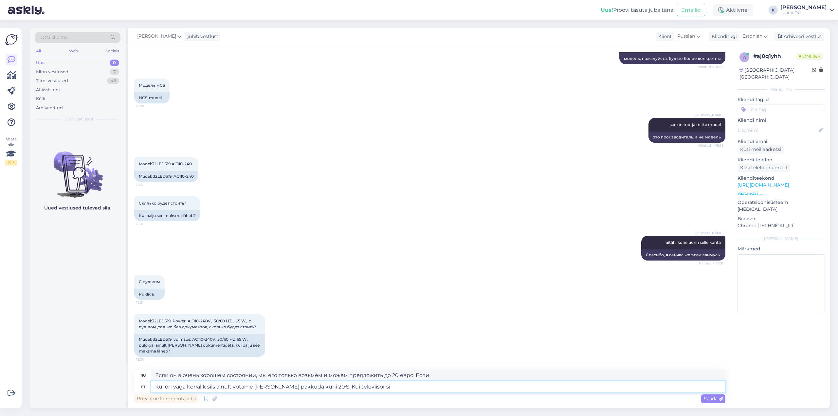
type textarea "Kui on väga korralik siis ainult võtame [PERSON_NAME] pakkuda kuni 20€. Kui tel…"
type textarea "Если он в очень хорошем состоянии, мы его только возьмём и можем предложить до …"
type textarea "Kui on väga korralik siis ainult võtame [PERSON_NAME] pakkuda kuni 20€. Kui tel…"
type textarea "Если он в очень хорошем состоянии, мы его заберём и можем предложить до 20 евро…"
type textarea "Kui on väga korralik siis ainult võtame [PERSON_NAME] pakkuda kuni 20€. Kui tel…"
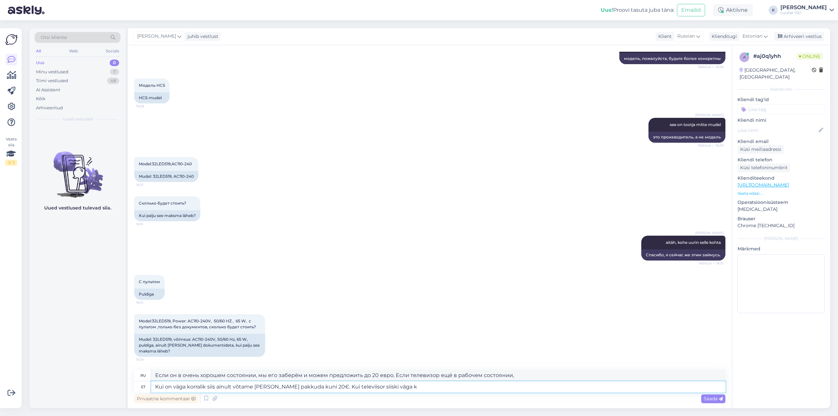
type textarea "Если он в очень хорошем состоянии, мы его только примем и можем предложить до 2…"
type textarea "Kui on väga korralik siis ainult võtame [PERSON_NAME] pakkuda kuni 20€. Kui tel…"
type textarea "Если телевизор в очень хорошем состоянии, мы его примем и можем предложить до 2…"
type textarea "Kui on väga korralik siis ainult võtame [PERSON_NAME] pakkuda kuni 20€. Kui tel…"
type textarea "Если он в очень хорошем состоянии, мы его примем и можем предложить до 20 евро.…"
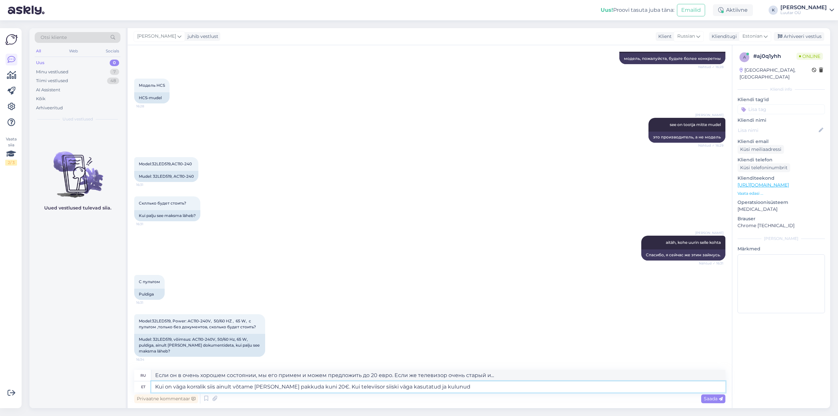
type textarea "Kui on väga korralik siis ainult võtame [PERSON_NAME] pakkuda kuni 20€. Kui tel…"
click at [709, 401] on span "Saada" at bounding box center [713, 399] width 19 height 6
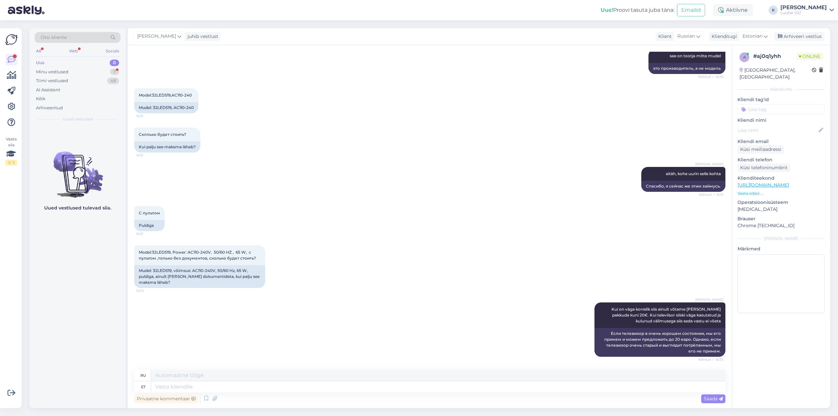
scroll to position [683, 0]
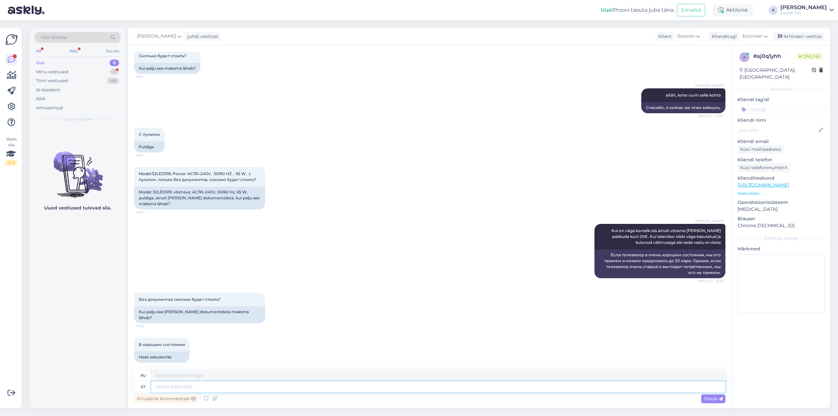
click at [181, 388] on textarea at bounding box center [438, 386] width 574 height 11
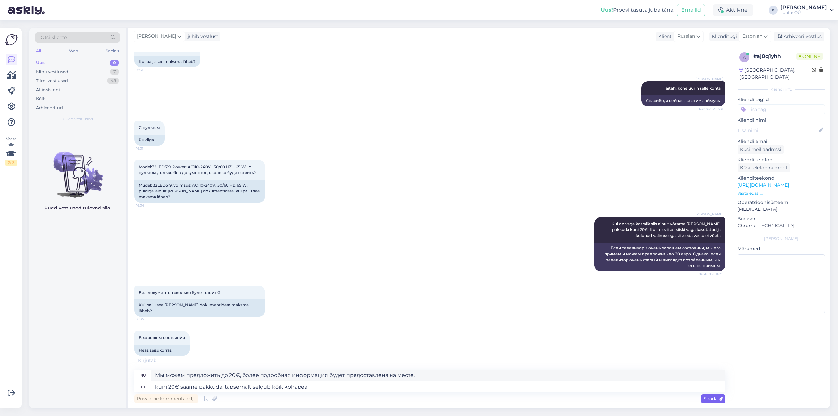
click at [712, 400] on span "Saada" at bounding box center [713, 399] width 19 height 6
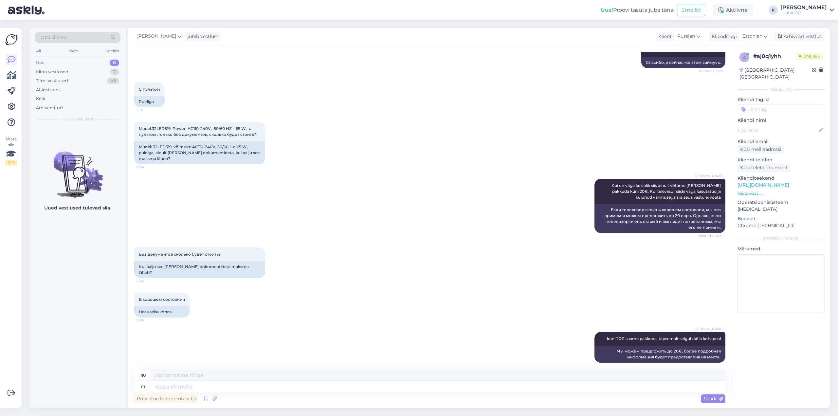
scroll to position [767, 0]
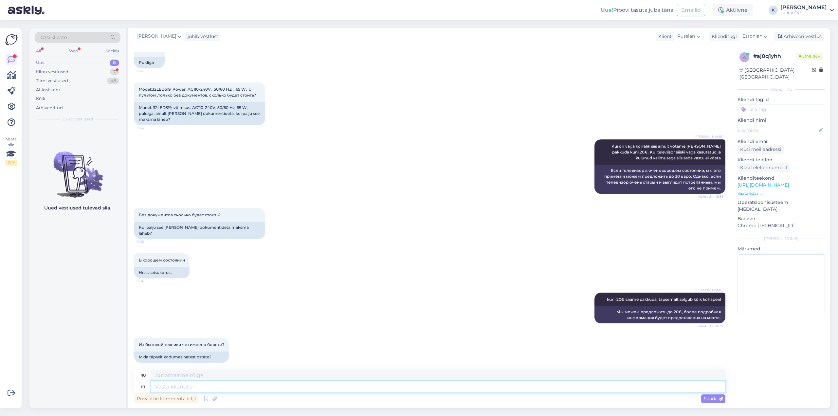
click at [215, 389] on textarea at bounding box center [438, 386] width 574 height 11
click at [713, 399] on span "Saada" at bounding box center [713, 399] width 19 height 6
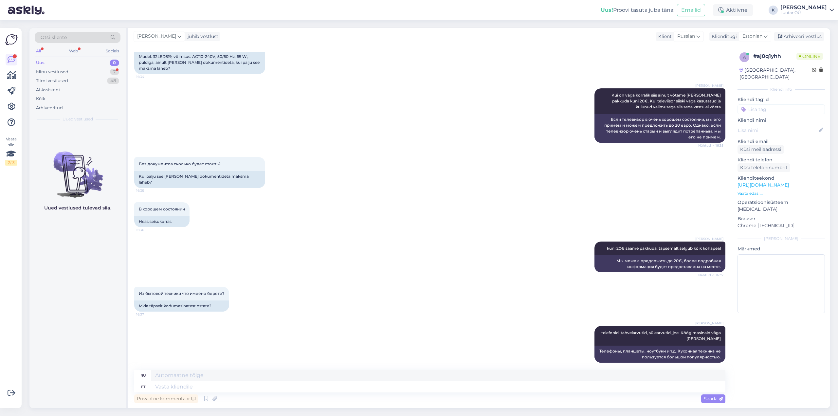
scroll to position [858, 0]
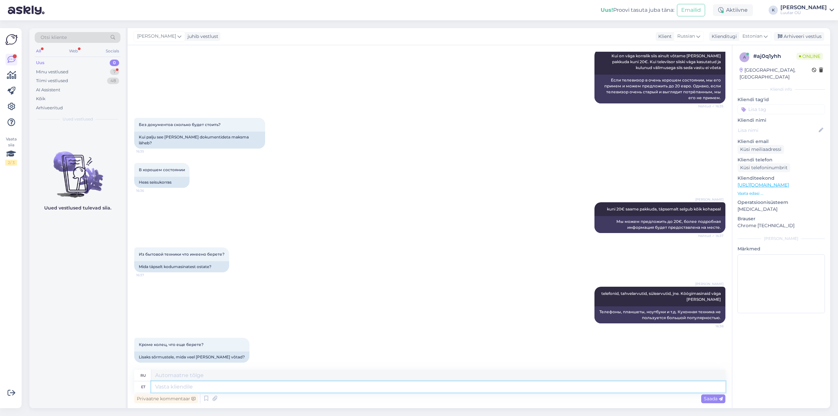
click at [172, 390] on textarea at bounding box center [438, 386] width 574 height 11
drag, startPoint x: 168, startPoint y: 388, endPoint x: 172, endPoint y: 388, distance: 4.3
click at [168, 388] on textarea "kuld hõbe" at bounding box center [438, 386] width 574 height 11
click at [715, 400] on span "Saada" at bounding box center [713, 399] width 19 height 6
